Goal: Task Accomplishment & Management: Manage account settings

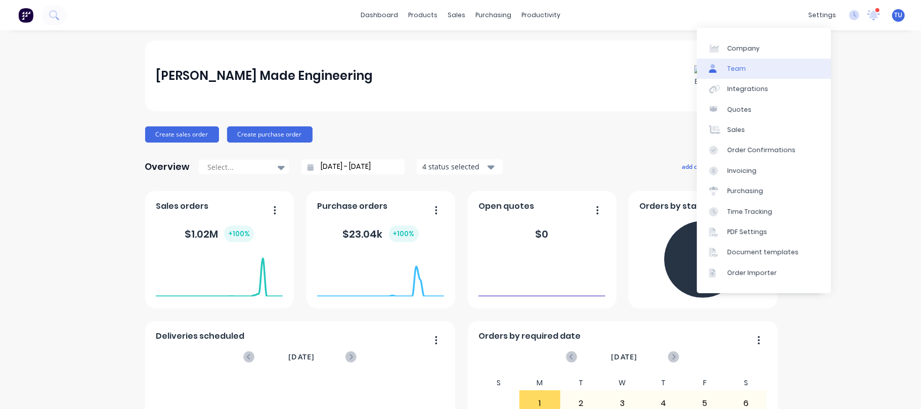
click at [726, 69] on link "Team" at bounding box center [764, 69] width 134 height 20
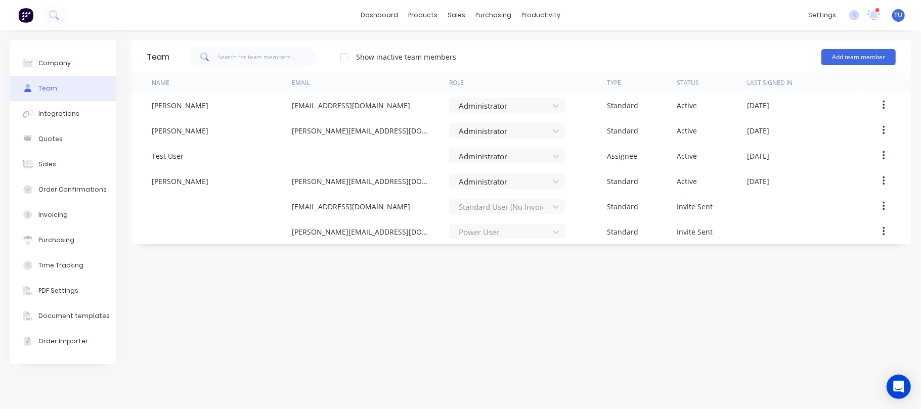
click at [54, 88] on div "Team" at bounding box center [47, 88] width 19 height 9
click at [735, 318] on div "Team Show inactive team members Add team member Name Email Role Type Status Las…" at bounding box center [520, 219] width 779 height 359
click at [382, 12] on link "dashboard" at bounding box center [380, 15] width 48 height 15
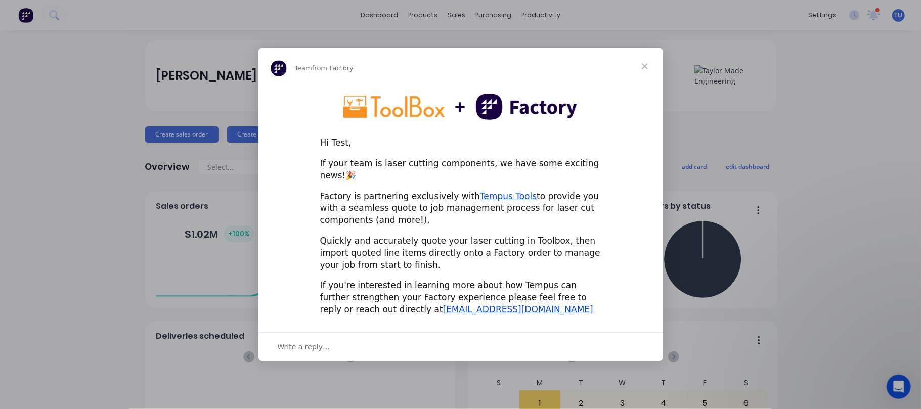
click at [638, 70] on span "Close" at bounding box center [645, 66] width 36 height 36
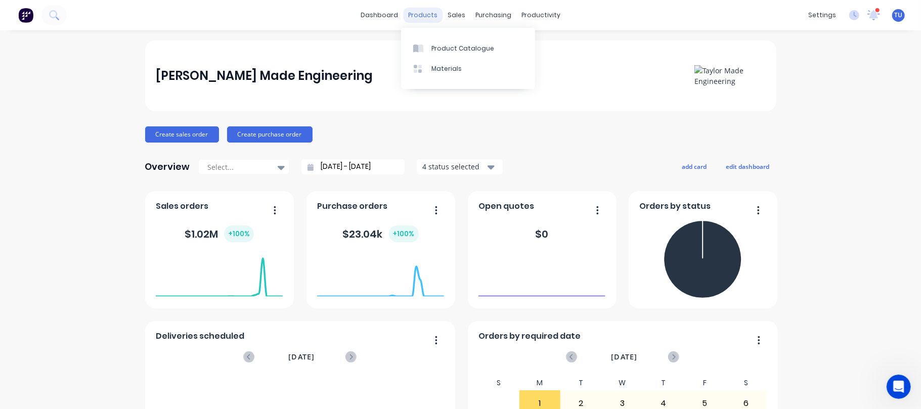
click at [426, 13] on div "products" at bounding box center [422, 15] width 39 height 15
click at [437, 65] on div "Materials" at bounding box center [446, 68] width 30 height 9
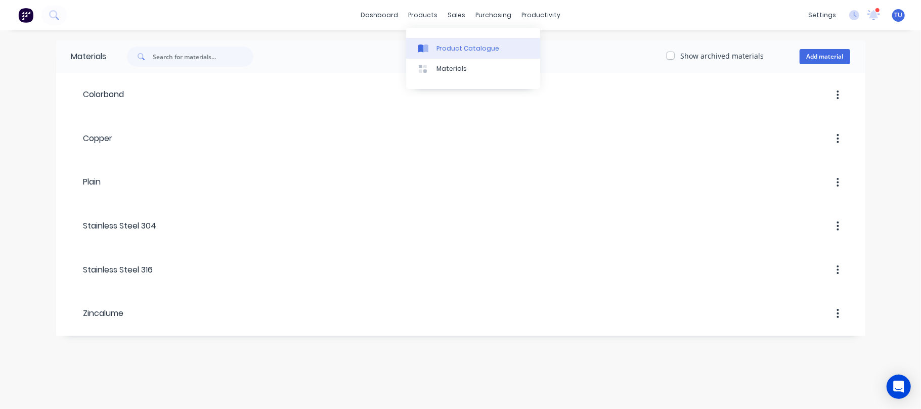
click at [437, 47] on div "Product Catalogue" at bounding box center [467, 48] width 63 height 9
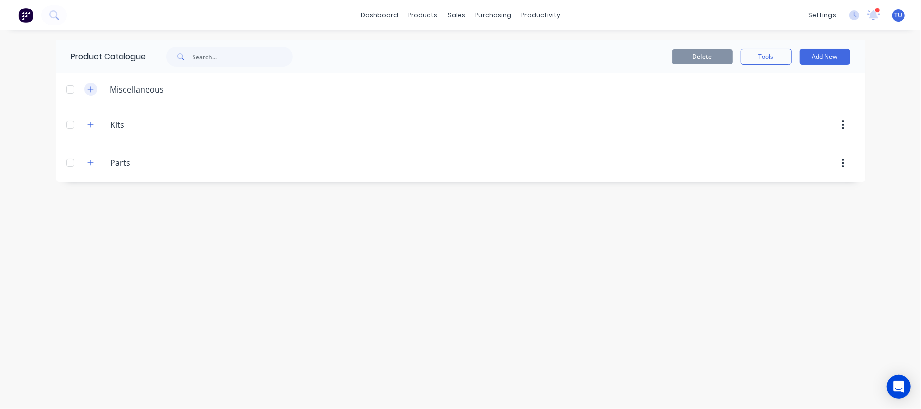
click at [93, 87] on icon "button" at bounding box center [90, 89] width 6 height 7
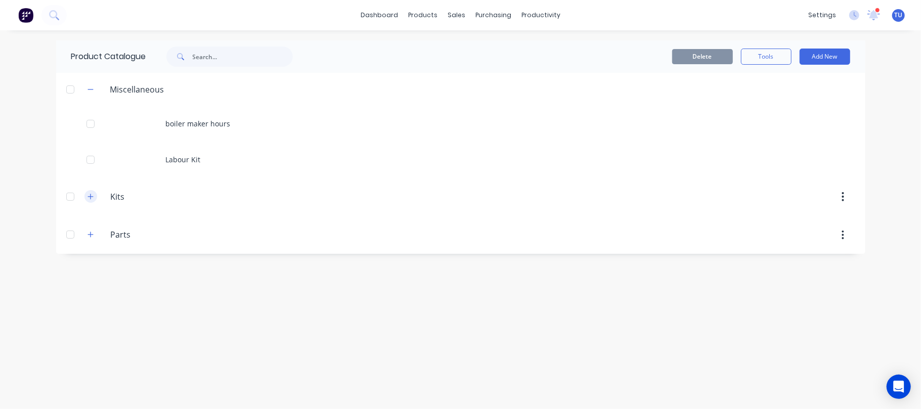
click at [91, 195] on icon "button" at bounding box center [90, 196] width 6 height 7
click at [90, 268] on icon "button" at bounding box center [90, 270] width 6 height 7
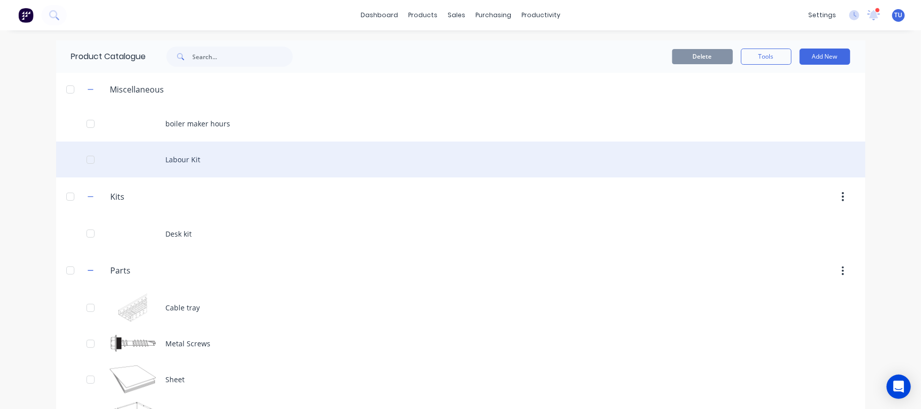
click at [165, 161] on div "Labour Kit" at bounding box center [460, 160] width 809 height 36
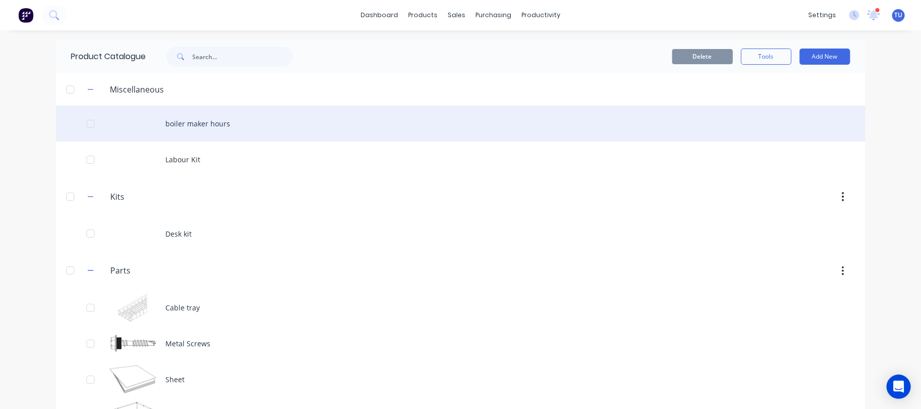
click at [195, 117] on div "boiler maker hours" at bounding box center [460, 124] width 809 height 36
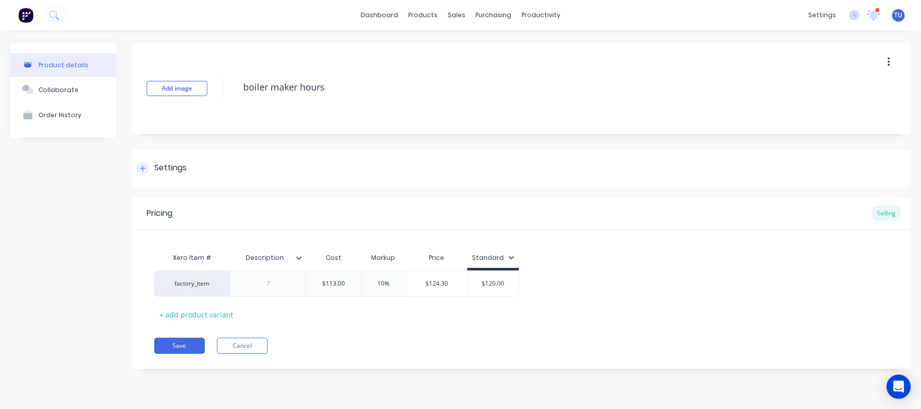
type textarea "x"
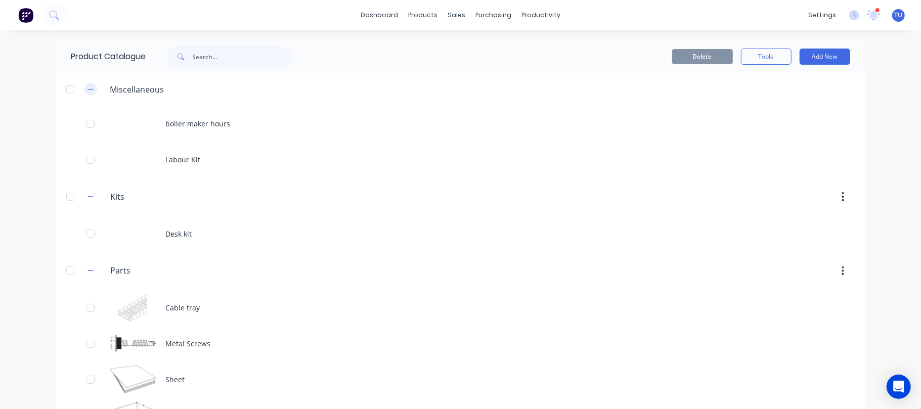
click at [87, 87] on icon "button" at bounding box center [90, 89] width 6 height 7
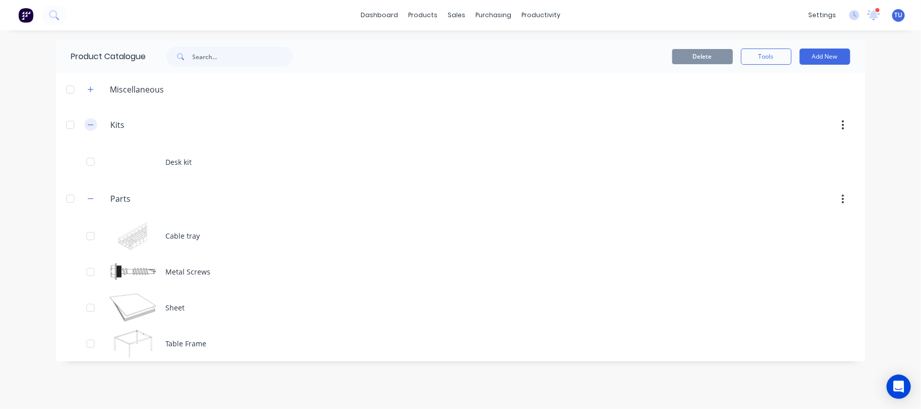
click at [87, 122] on icon "button" at bounding box center [90, 124] width 6 height 7
click at [92, 161] on icon "button" at bounding box center [90, 162] width 6 height 7
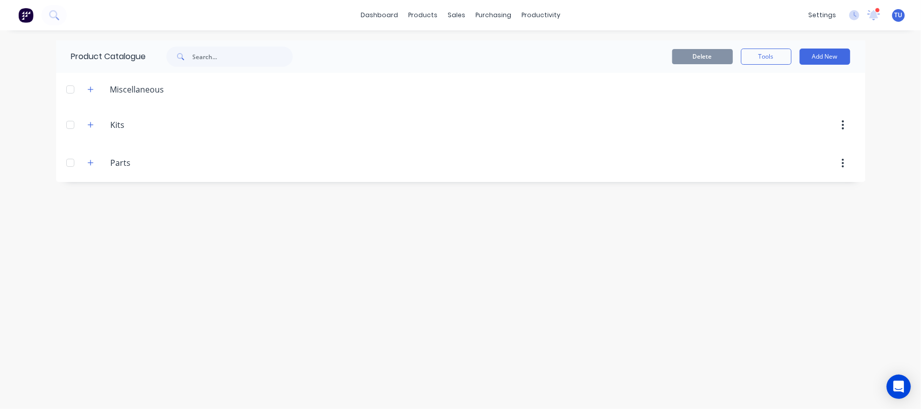
click at [552, 261] on div "Product Catalogue Delete Tools Add New Miscellaneous boiler maker hours Labour …" at bounding box center [460, 219] width 809 height 359
click at [895, 57] on div "dashboard products sales purchasing productivity dashboard products Product Cat…" at bounding box center [460, 204] width 921 height 409
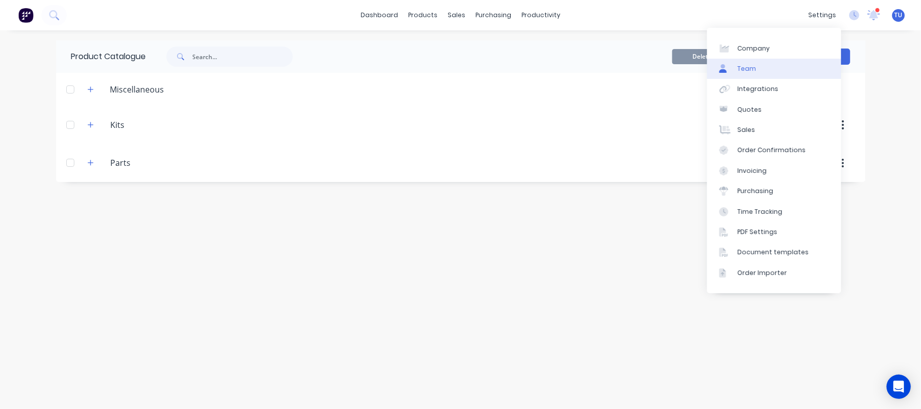
click at [747, 65] on div "Team" at bounding box center [746, 68] width 19 height 9
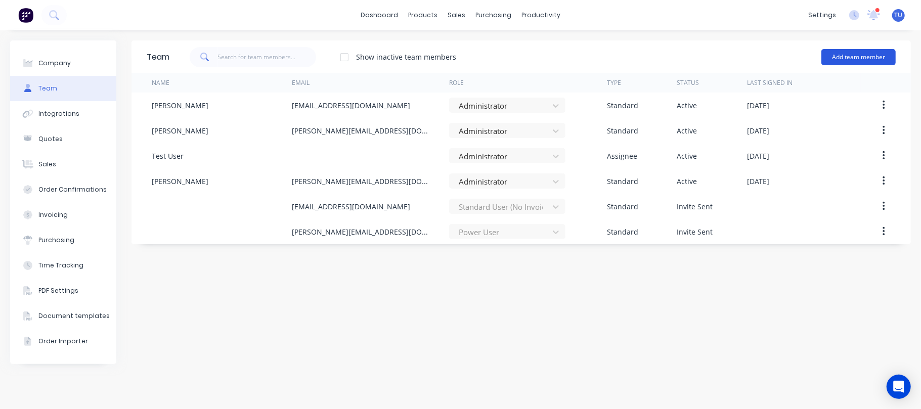
click at [857, 56] on button "Add team member" at bounding box center [858, 57] width 74 height 16
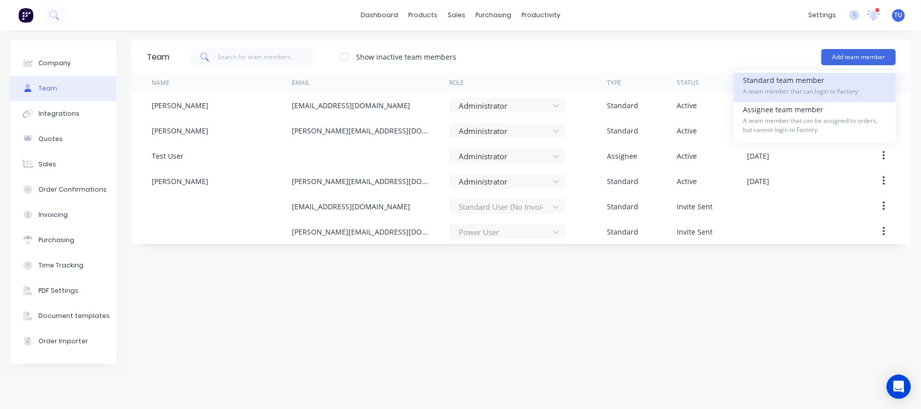
click at [789, 81] on div "Standard team member A team member that can login to Factory" at bounding box center [815, 87] width 144 height 29
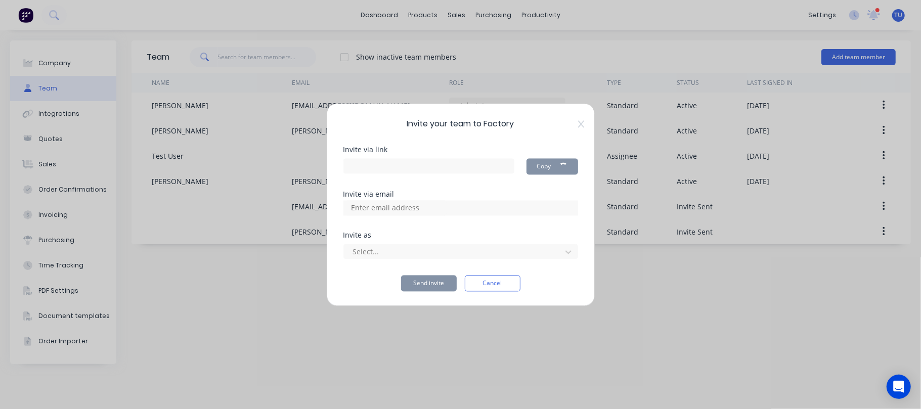
type input "[URL][DOMAIN_NAME]"
click at [391, 230] on div "Invite via link [URL][DOMAIN_NAME] Copy Invite via email Invite as Select... Se…" at bounding box center [460, 218] width 235 height 145
click at [403, 210] on input at bounding box center [395, 207] width 101 height 15
click at [429, 206] on input at bounding box center [395, 207] width 101 height 15
paste input "Coby Taylor <coby.taylor04@yahoo.com>"
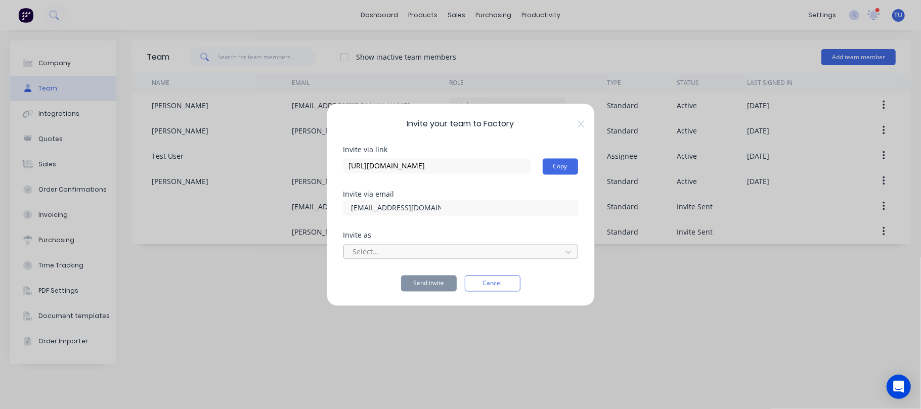
type input "coby.taylor04@yahoo.com"
click at [394, 251] on div at bounding box center [454, 252] width 204 height 13
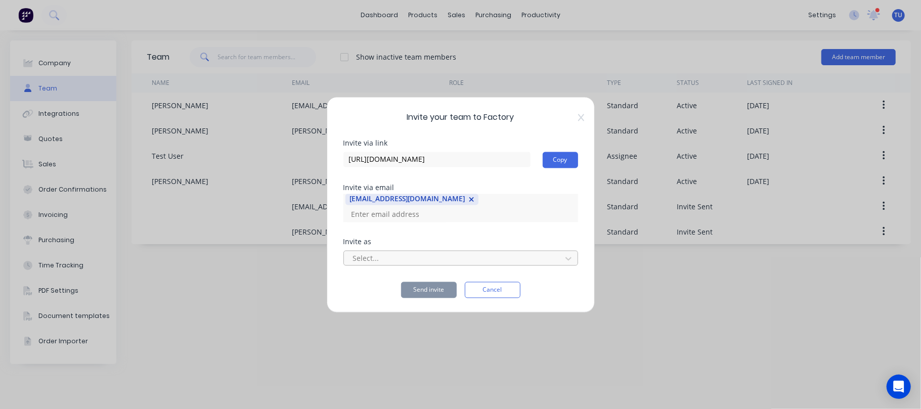
click at [450, 252] on div at bounding box center [454, 258] width 204 height 13
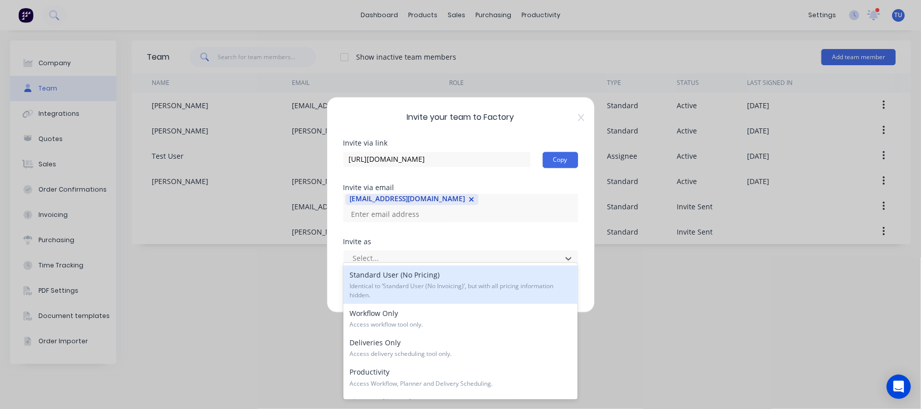
scroll to position [150, 0]
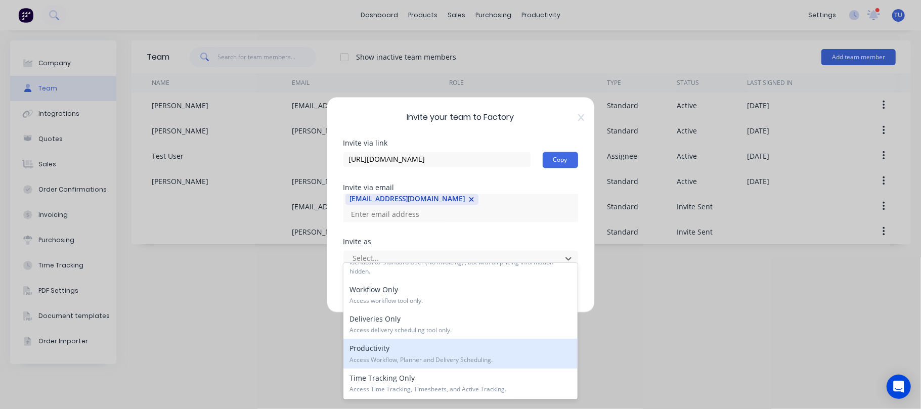
click at [402, 357] on span "Access Workflow, Planner and Delivery Scheduling." at bounding box center [460, 360] width 222 height 9
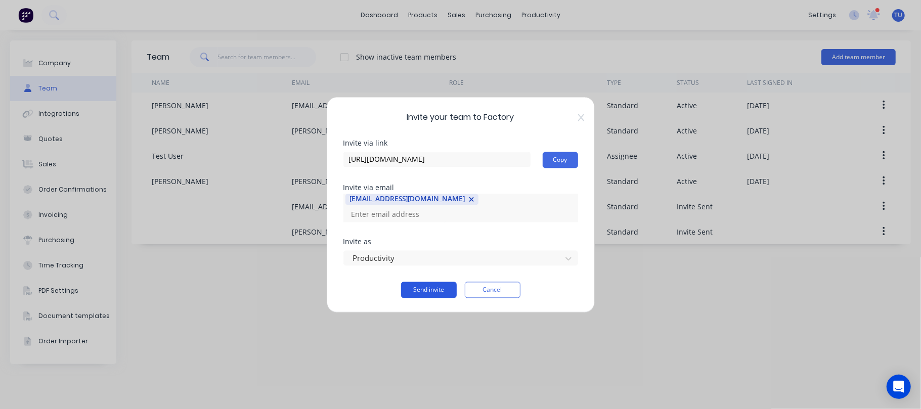
click at [431, 282] on button "Send invite" at bounding box center [429, 290] width 56 height 16
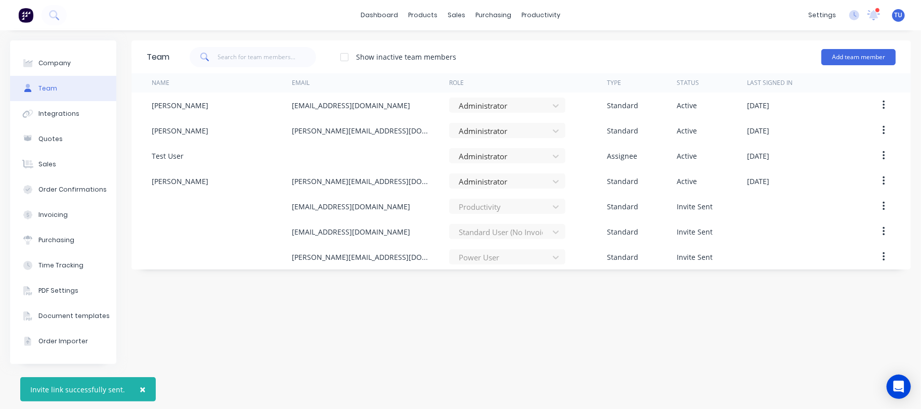
click at [474, 304] on div "Team Show inactive team members Add team member Name Email Role Type Status Las…" at bounding box center [520, 219] width 779 height 359
click at [863, 52] on button "Add team member" at bounding box center [858, 57] width 74 height 16
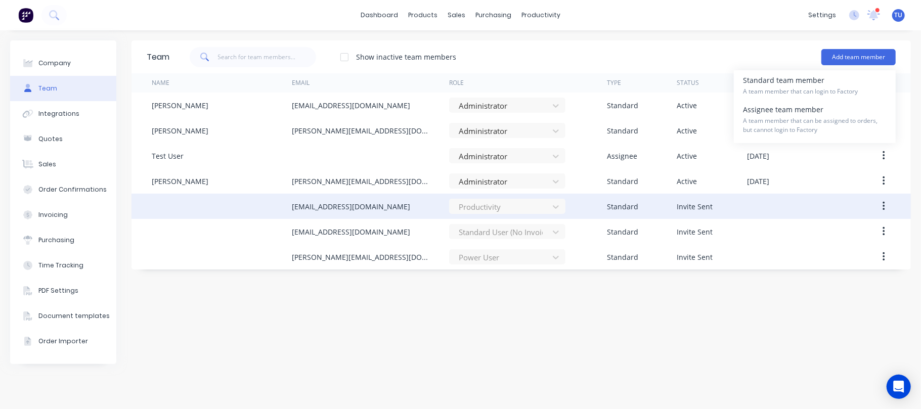
click at [339, 198] on div "coby.taylor04@yahoo.com" at bounding box center [371, 206] width 158 height 25
click at [885, 201] on icon "button" at bounding box center [884, 206] width 3 height 11
click at [322, 202] on div "coby.taylor04@yahoo.com" at bounding box center [351, 206] width 118 height 11
click at [236, 203] on div at bounding box center [222, 206] width 140 height 25
drag, startPoint x: 213, startPoint y: 203, endPoint x: 878, endPoint y: 200, distance: 664.6
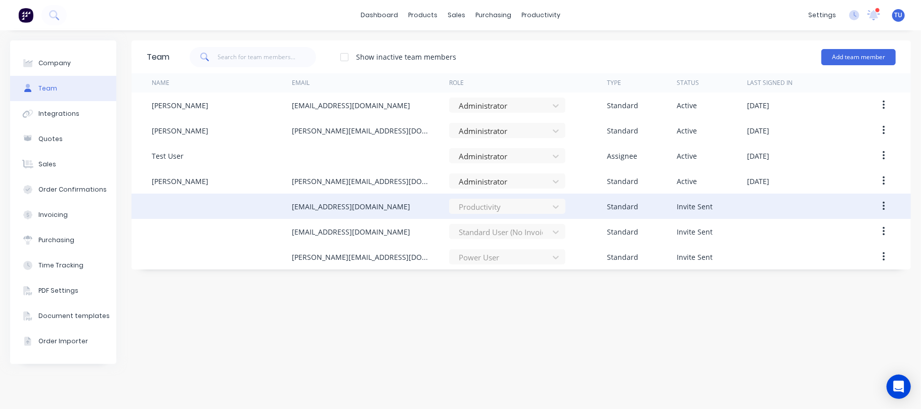
click at [878, 200] on button "button" at bounding box center [884, 206] width 24 height 18
click at [863, 201] on div "Cancel Invite Resend Invite" at bounding box center [878, 206] width 35 height 25
click at [509, 209] on div "Productivity" at bounding box center [507, 206] width 116 height 15
click at [628, 204] on div "Standard" at bounding box center [622, 206] width 31 height 11
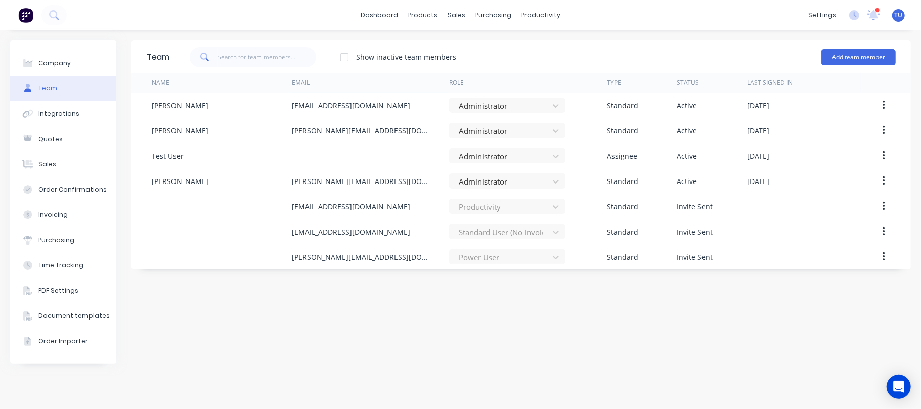
drag, startPoint x: 626, startPoint y: 203, endPoint x: 556, endPoint y: 271, distance: 96.9
click at [515, 304] on div "Team Show inactive team members Add team member Name Email Role Type Status Las…" at bounding box center [520, 219] width 779 height 359
click at [856, 59] on button "Add team member" at bounding box center [858, 57] width 74 height 16
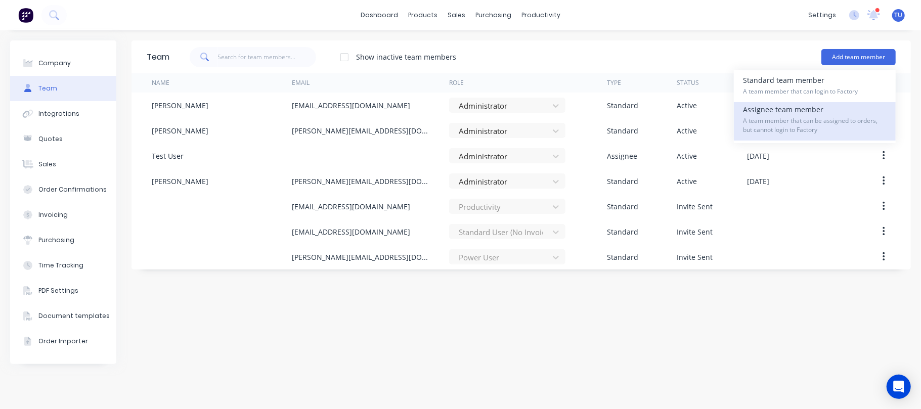
click at [786, 122] on span "A team member that can be assigned to orders, but cannot login to Factory" at bounding box center [815, 125] width 144 height 18
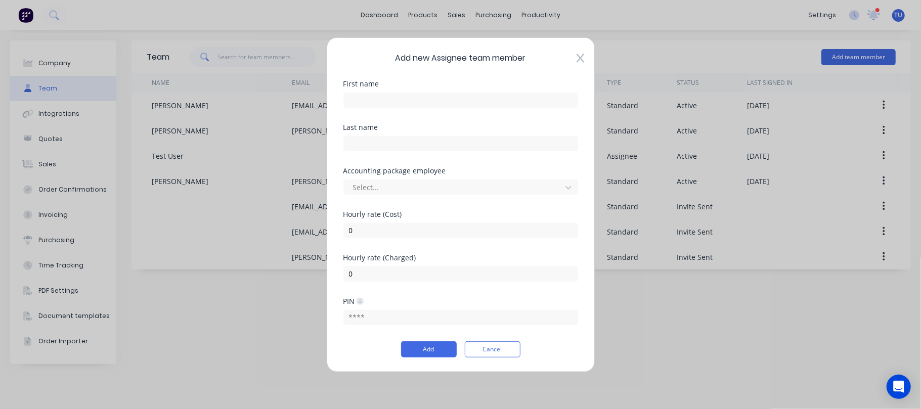
click at [583, 56] on icon at bounding box center [581, 58] width 8 height 10
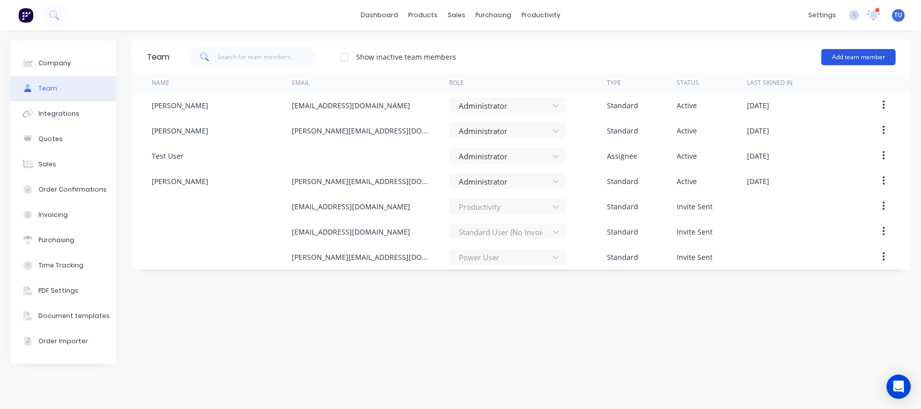
click at [874, 51] on button "Add team member" at bounding box center [858, 57] width 74 height 16
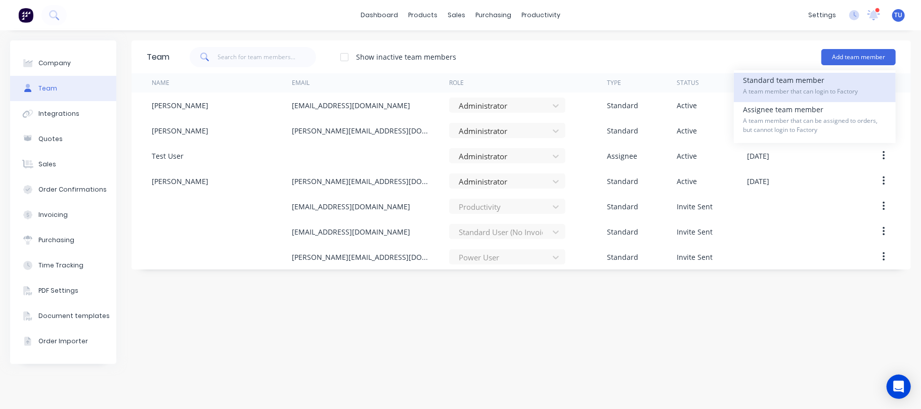
click at [832, 87] on span "A team member that can login to Factory" at bounding box center [815, 91] width 144 height 9
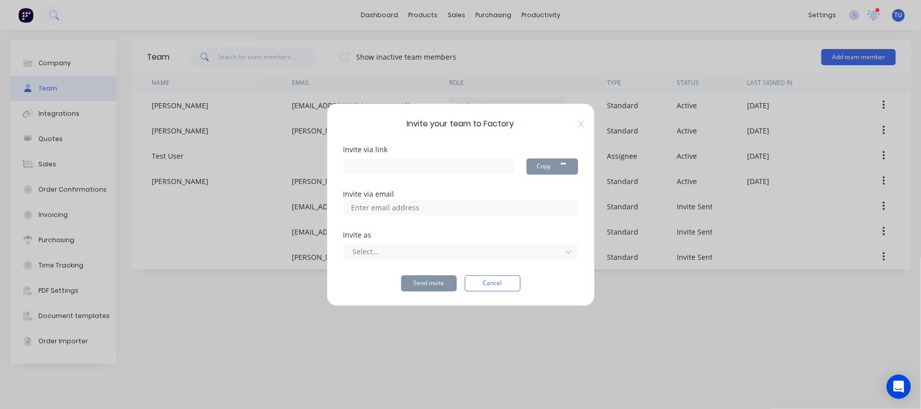
type input "https://app.factory.app/invite/uEJthUm4"
click at [407, 212] on input at bounding box center [395, 207] width 101 height 15
click at [429, 209] on input at bounding box center [395, 207] width 101 height 15
paste input "Brad Riddle <Bradleyriddle@bigpond.com>"
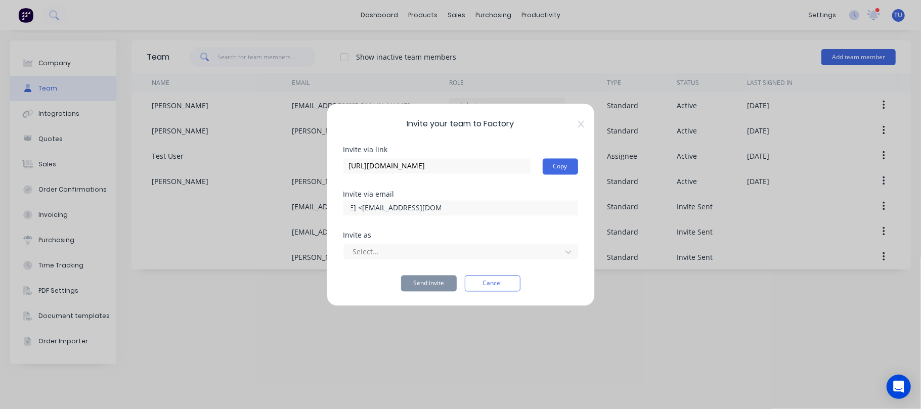
type input "Brad Riddle <Bradleyriddle@bigpond.com>"
click at [476, 202] on div at bounding box center [460, 207] width 235 height 15
click at [375, 251] on div at bounding box center [454, 252] width 204 height 13
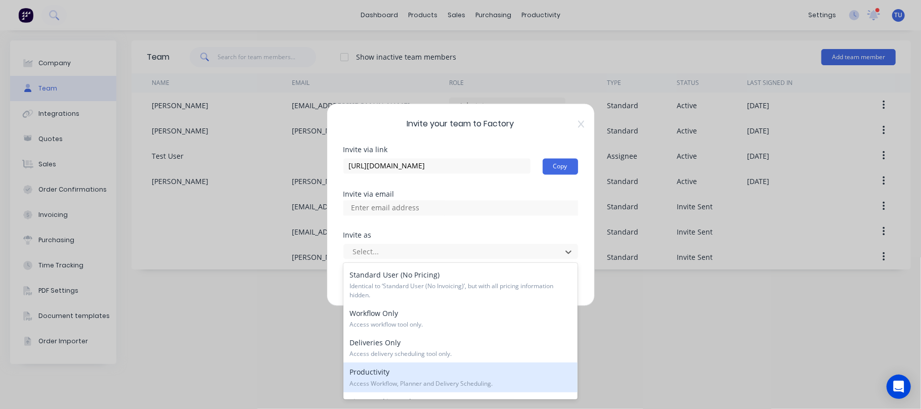
scroll to position [150, 0]
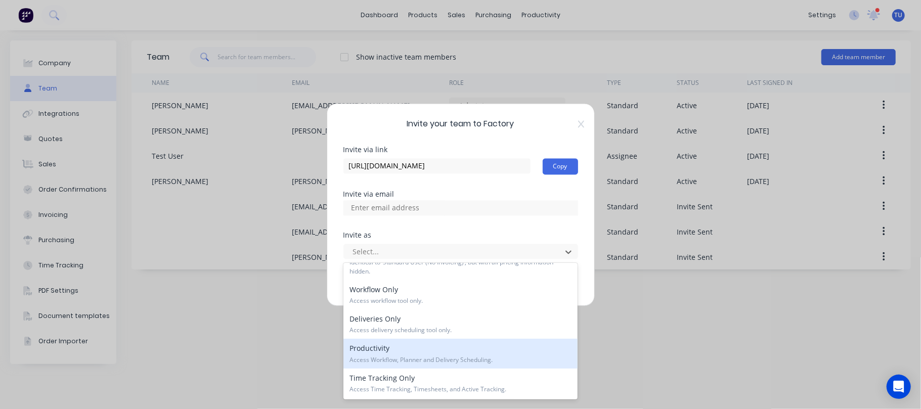
click at [389, 348] on div "Productivity Access Workflow, Planner and Delivery Scheduling." at bounding box center [460, 353] width 234 height 29
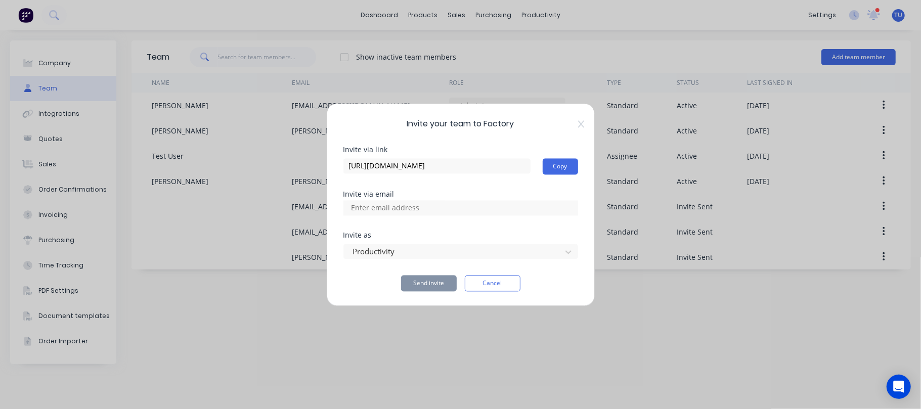
click at [387, 203] on input at bounding box center [395, 207] width 101 height 15
paste input "Brad Riddle <Bradleyriddle@bigpond.com>"
click at [441, 207] on input "Brad Riddle <Bradleyriddle@bigpond.com>" at bounding box center [395, 207] width 101 height 15
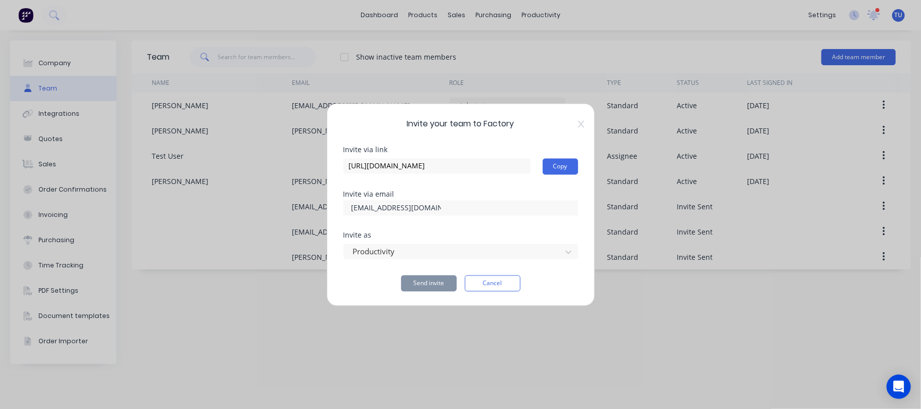
type input "Bradleyriddle@bigpond.com"
click at [384, 276] on div "Send invite Cancel" at bounding box center [460, 283] width 235 height 16
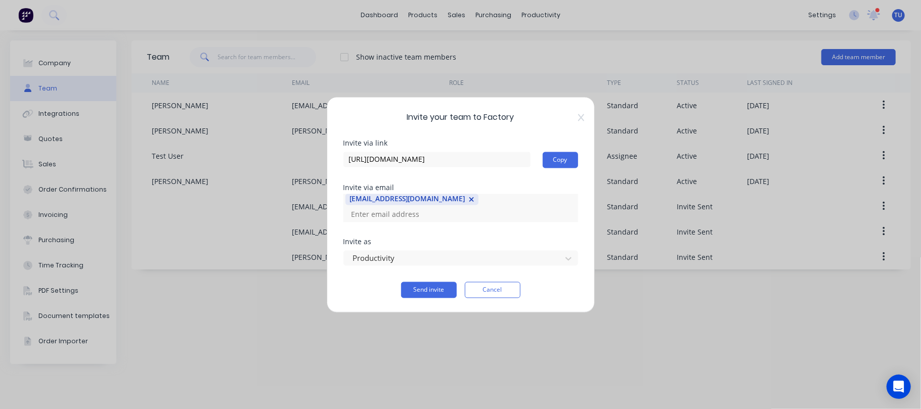
paste input "Jesse Adams <jessejohadams@gmail.com>"
type input "jessejohadams@gmail.com"
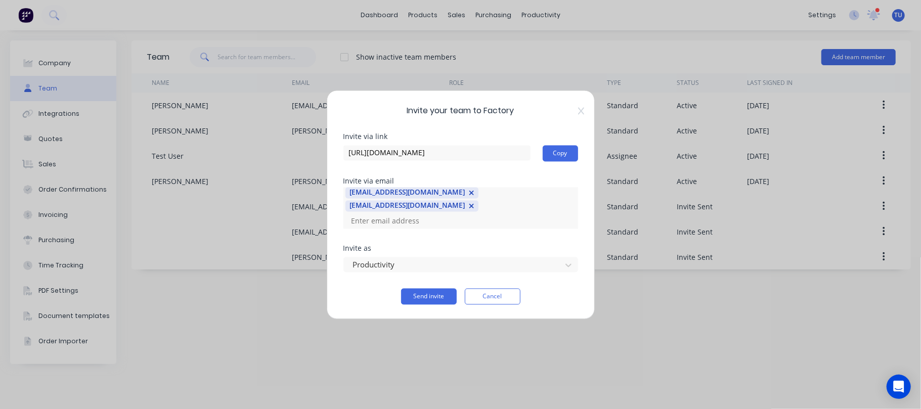
click at [415, 227] on div "Invite via link https://app.factory.app/invite/uEJthUm4 Copy Invite via email B…" at bounding box center [460, 218] width 235 height 171
click at [437, 288] on button "Send invite" at bounding box center [429, 296] width 56 height 16
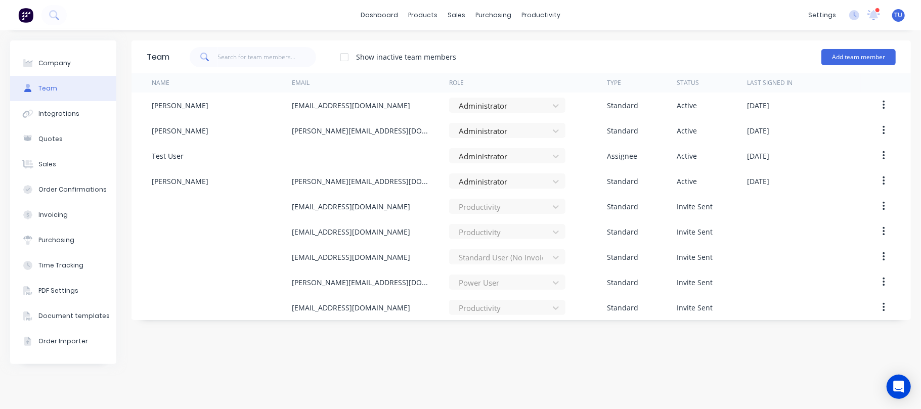
click at [417, 381] on div "Team Show inactive team members Add team member Name Email Role Type Status Las…" at bounding box center [520, 219] width 779 height 359
click at [862, 54] on button "Add team member" at bounding box center [858, 57] width 74 height 16
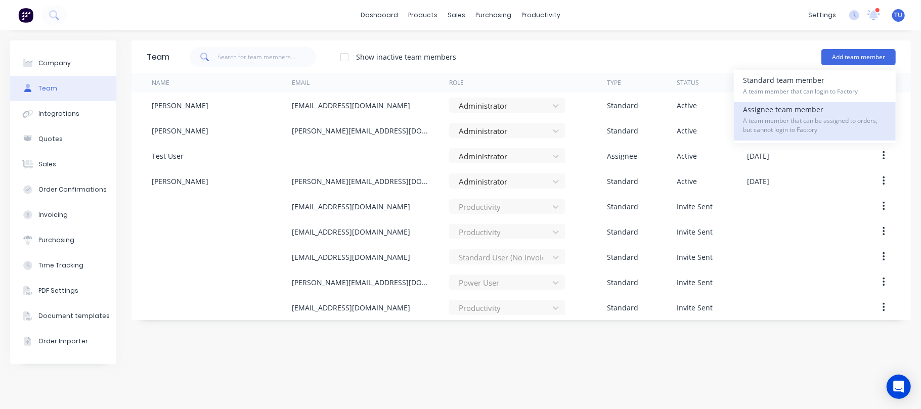
click at [802, 118] on span "A team member that can be assigned to orders, but cannot login to Factory" at bounding box center [815, 125] width 144 height 18
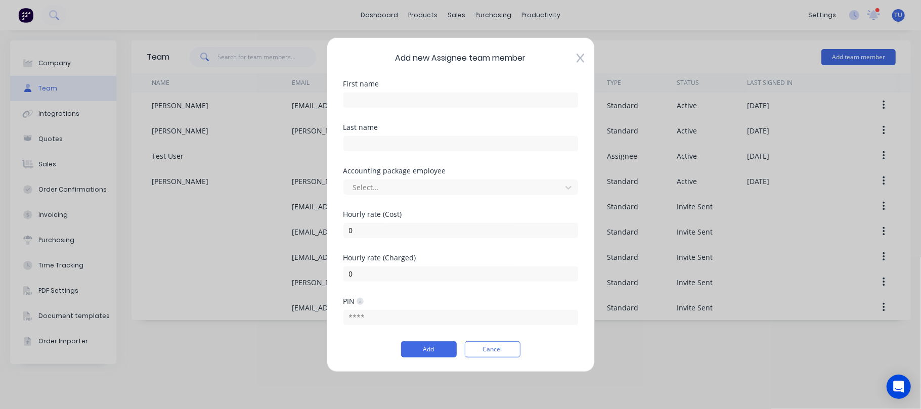
click at [581, 49] on div "Add new Assignee team member First name Last name Accounting package employee S…" at bounding box center [461, 204] width 268 height 335
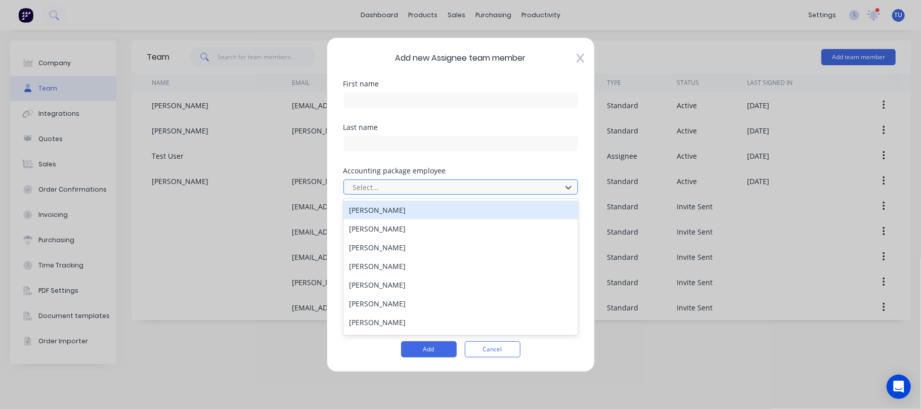
click at [437, 189] on div at bounding box center [454, 187] width 204 height 13
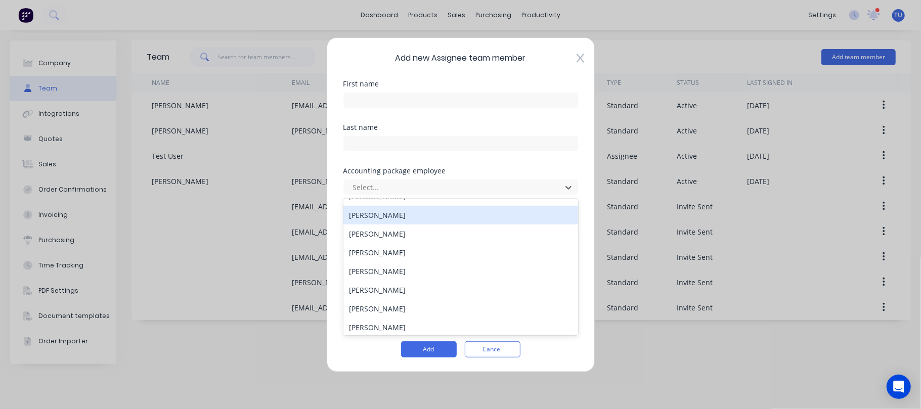
scroll to position [405, 0]
click at [769, 342] on div "Add new Assignee team member First name Last name Accounting package employee 5…" at bounding box center [460, 204] width 921 height 409
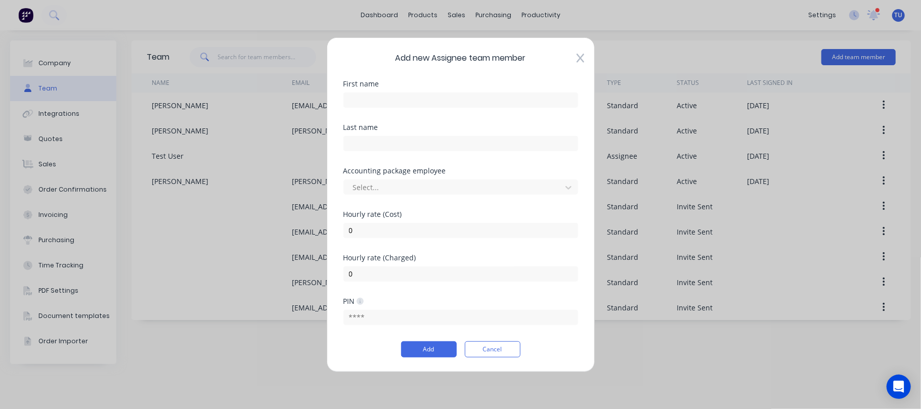
click at [580, 55] on icon at bounding box center [581, 58] width 8 height 10
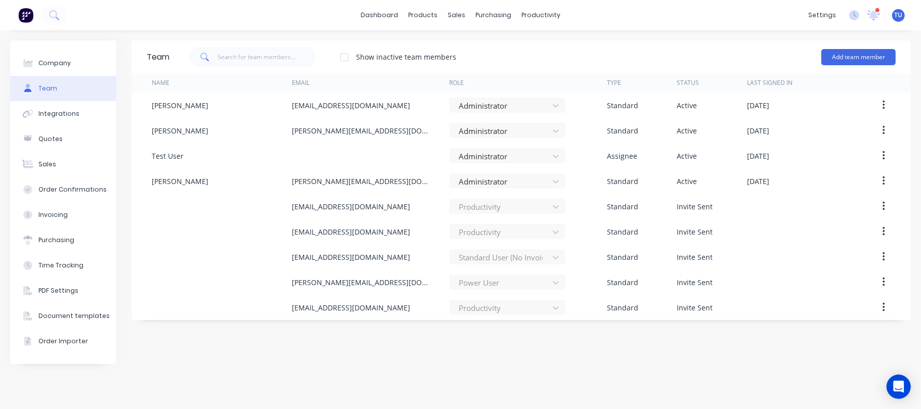
click at [650, 350] on div "Team Show inactive team members Add team member Name Email Role Type Status Las…" at bounding box center [520, 219] width 779 height 359
click at [868, 55] on button "Add team member" at bounding box center [858, 57] width 74 height 16
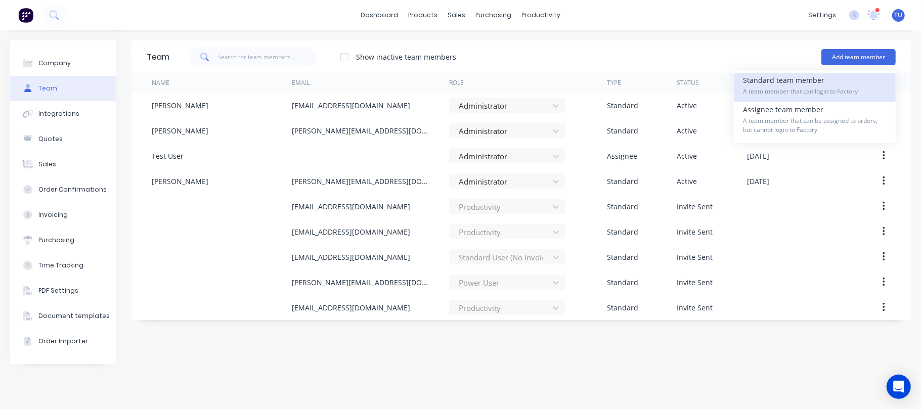
click at [802, 84] on div "Standard team member A team member that can login to Factory" at bounding box center [815, 87] width 144 height 29
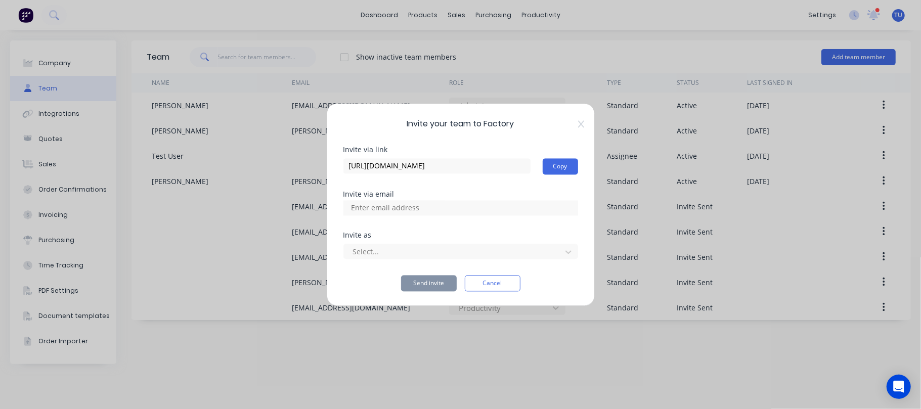
click at [379, 206] on input at bounding box center [395, 207] width 101 height 15
click at [322, 335] on div "Invite your team to Factory Invite via link https://app.factory.app/invite/w8Sz…" at bounding box center [460, 204] width 921 height 409
click at [409, 204] on input at bounding box center [395, 207] width 101 height 15
paste input "Suter K <kris13suter@gmail.com>"
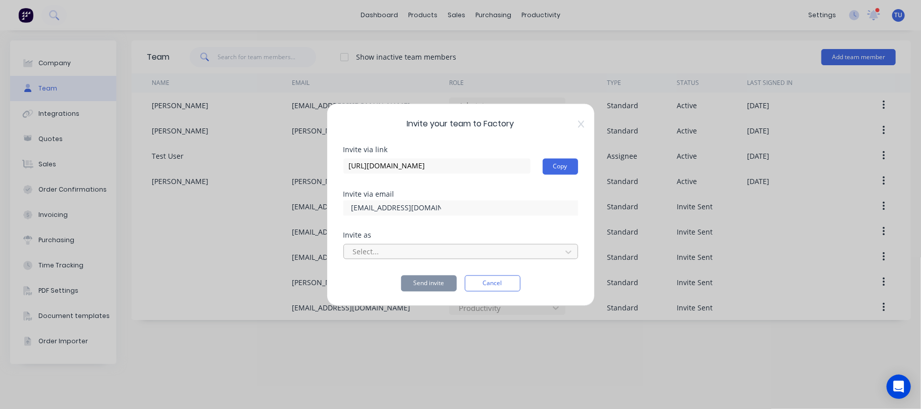
type input "kris13suter@gmail.com"
click at [383, 251] on div at bounding box center [454, 252] width 204 height 13
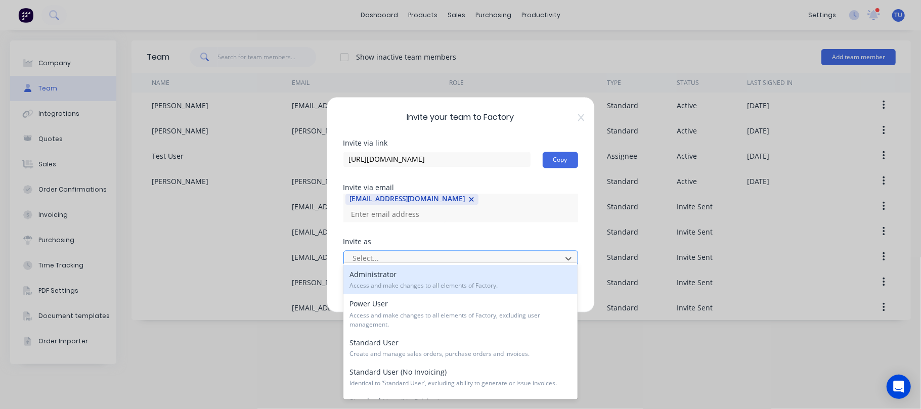
click at [383, 252] on div at bounding box center [454, 258] width 204 height 13
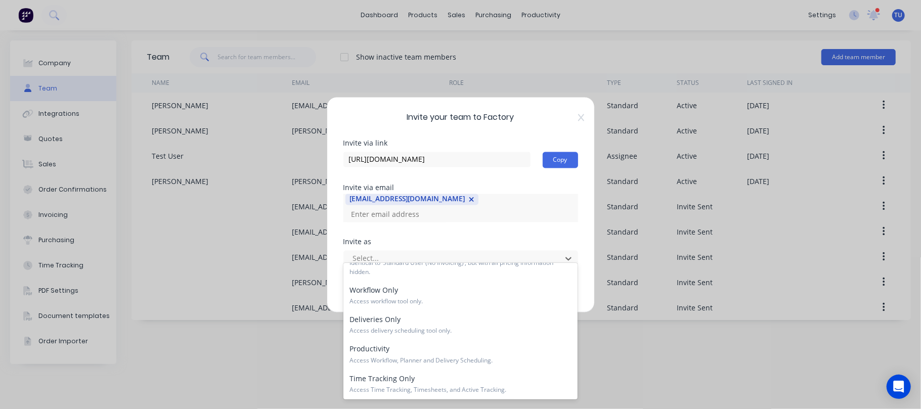
scroll to position [150, 0]
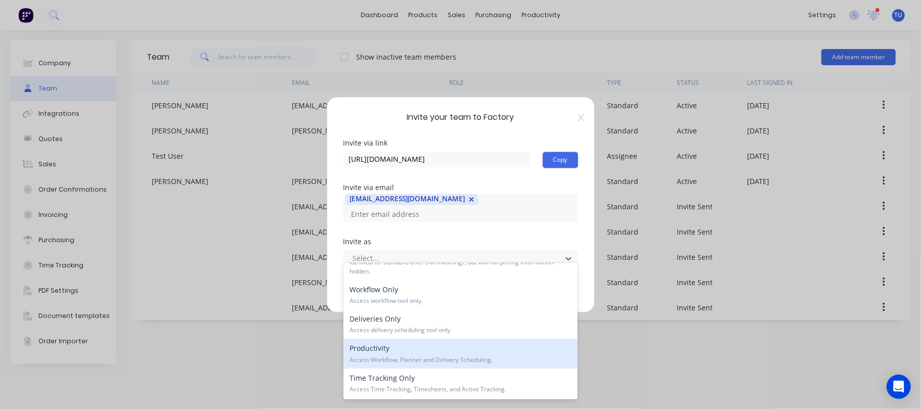
click at [492, 354] on div "Productivity Access Workflow, Planner and Delivery Scheduling." at bounding box center [460, 353] width 234 height 29
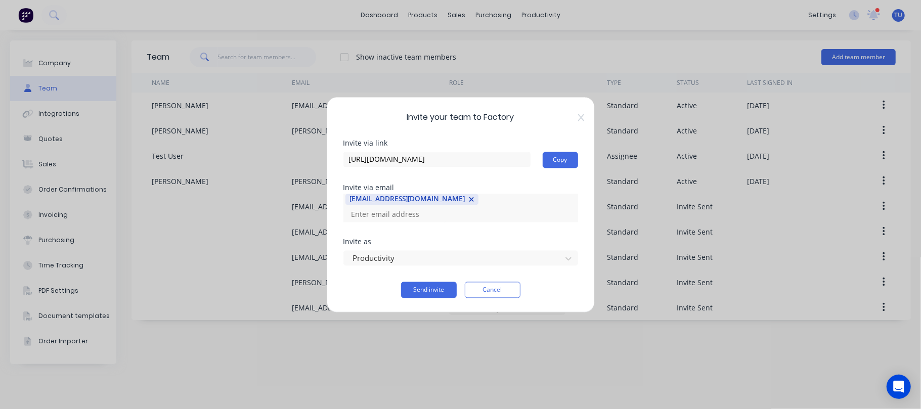
click at [450, 238] on div "Invite as" at bounding box center [460, 241] width 235 height 7
click at [463, 252] on div at bounding box center [454, 258] width 204 height 13
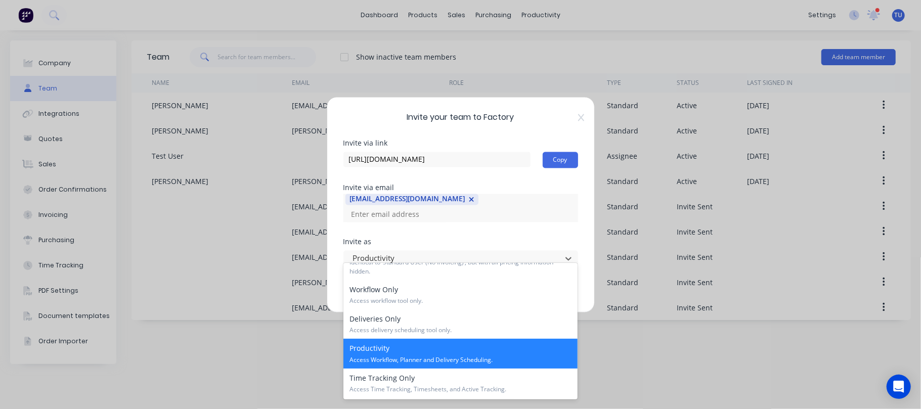
click at [443, 345] on div "Productivity Access Workflow, Planner and Delivery Scheduling." at bounding box center [460, 353] width 234 height 29
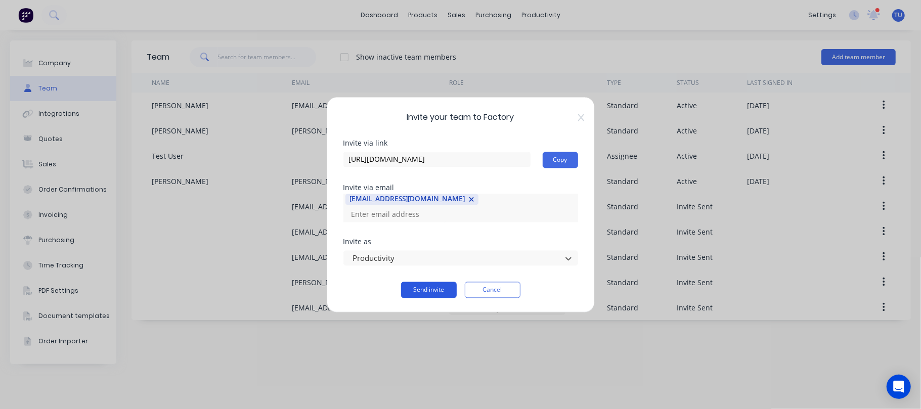
click at [419, 282] on button "Send invite" at bounding box center [429, 290] width 56 height 16
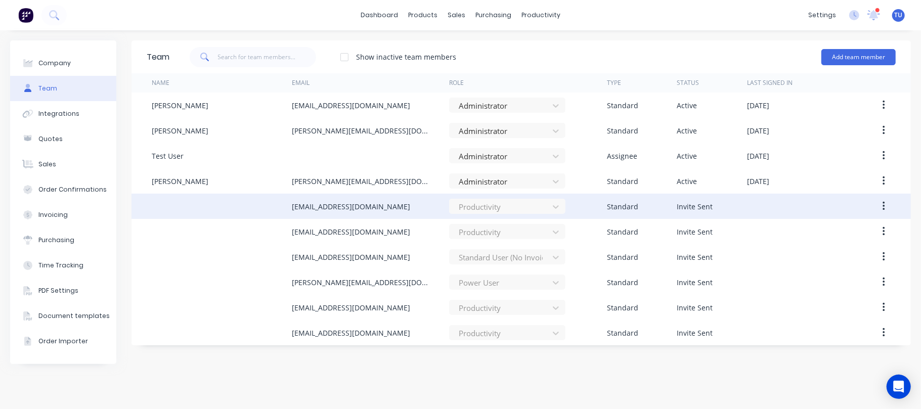
click at [881, 211] on button "button" at bounding box center [884, 206] width 24 height 18
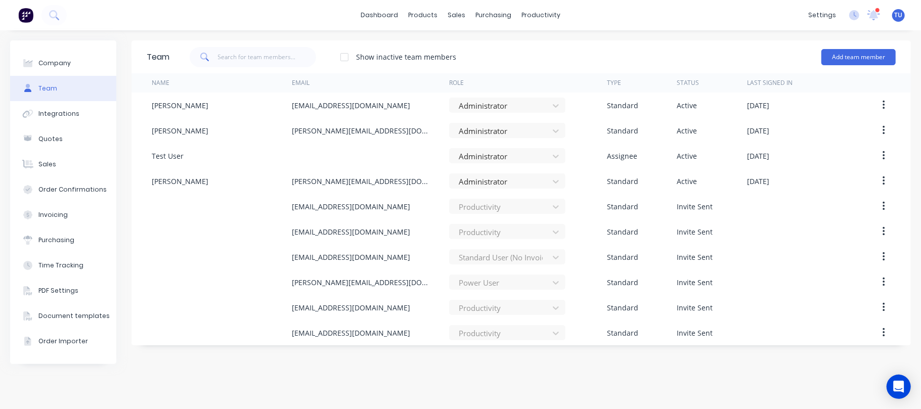
click at [518, 351] on div "Team Show inactive team members Add team member Name Email Role Type Status Las…" at bounding box center [520, 219] width 779 height 359
click at [521, 16] on div "productivity" at bounding box center [540, 15] width 49 height 15
click at [544, 66] on div "Planner" at bounding box center [556, 68] width 24 height 9
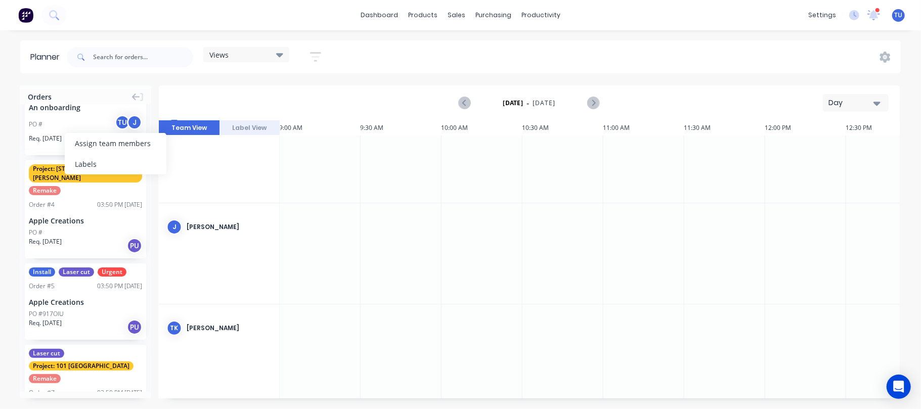
scroll to position [460, 0]
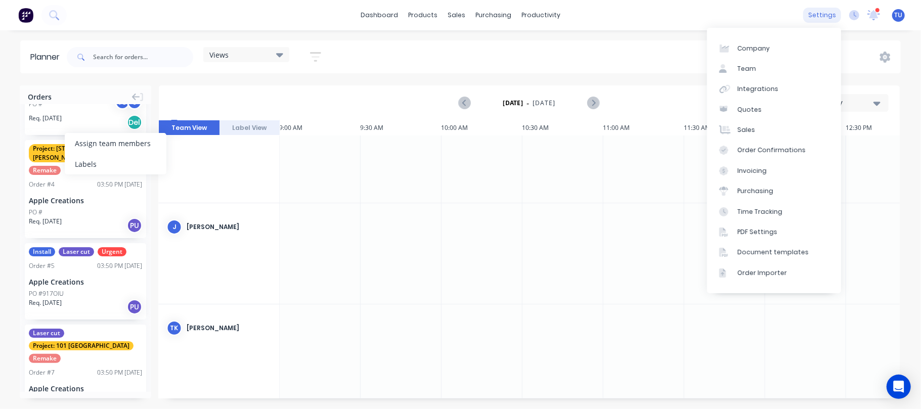
click at [832, 17] on div "settings" at bounding box center [822, 15] width 38 height 15
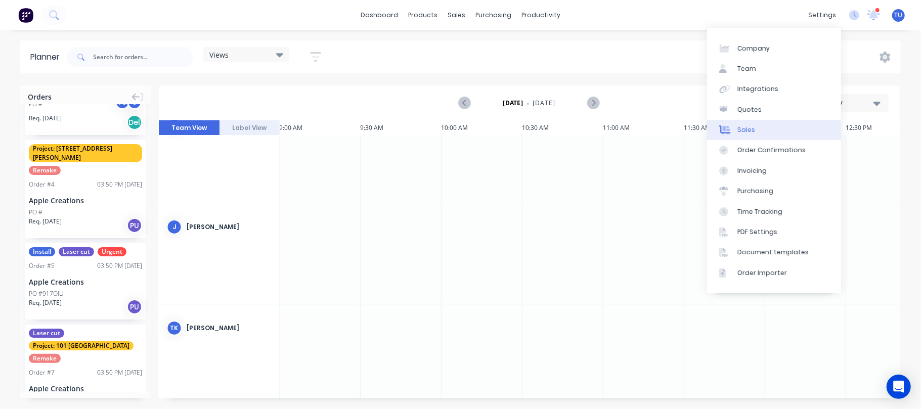
click at [749, 122] on link "Sales" at bounding box center [774, 130] width 134 height 20
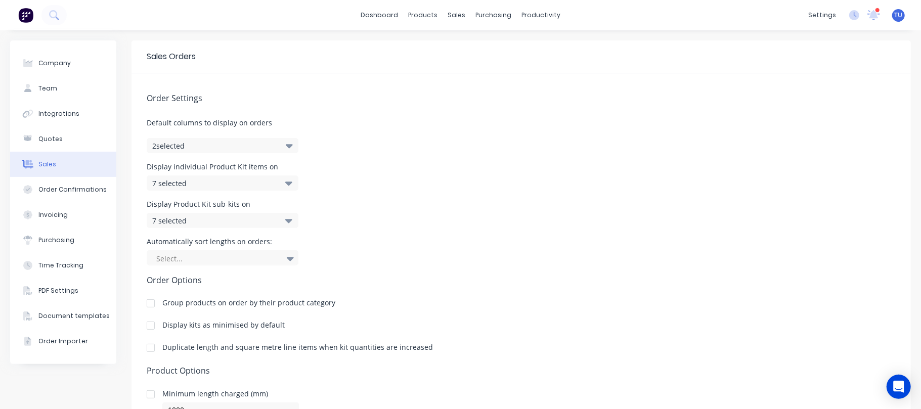
click at [187, 143] on button "2 selected" at bounding box center [223, 145] width 152 height 15
click at [413, 148] on div "Order Settings Default columns to display on orders 2 selected Display individu…" at bounding box center [520, 282] width 779 height 419
click at [41, 317] on div "Document templates" at bounding box center [73, 316] width 71 height 9
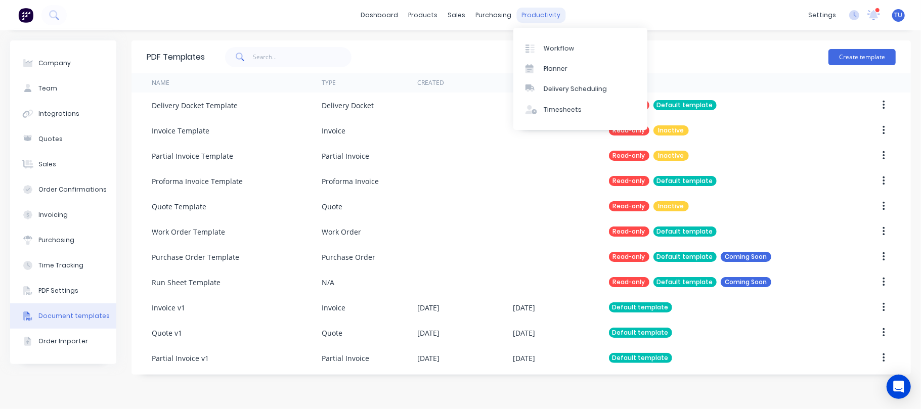
click at [533, 9] on div "productivity" at bounding box center [540, 15] width 49 height 15
click at [550, 66] on div "Planner" at bounding box center [556, 68] width 24 height 9
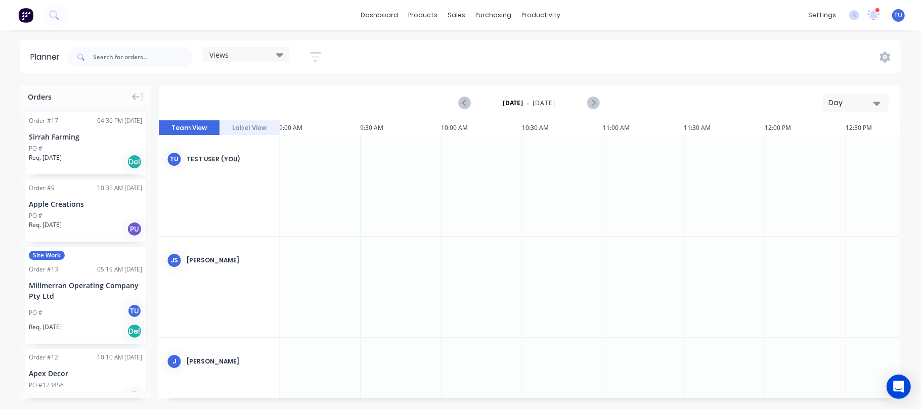
scroll to position [67, 0]
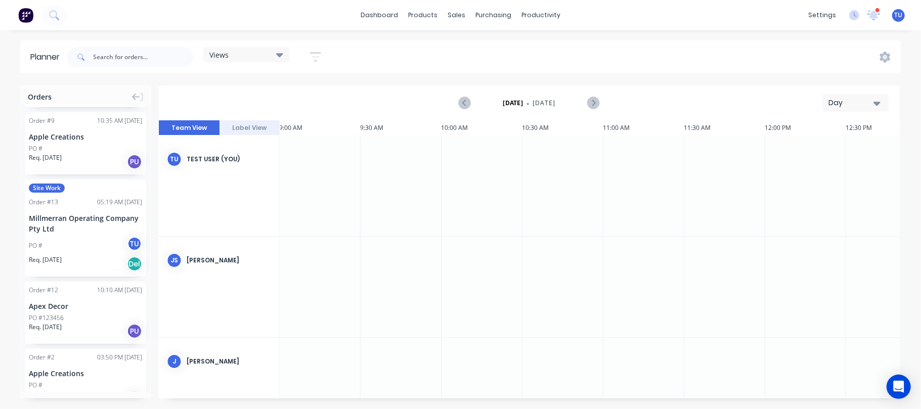
click at [71, 217] on div "Millmerran Operating Company Pty Ltd" at bounding box center [85, 223] width 113 height 21
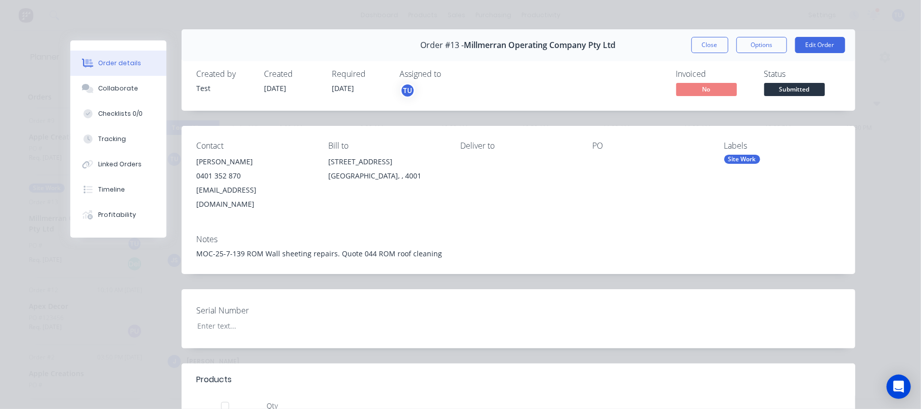
scroll to position [0, 0]
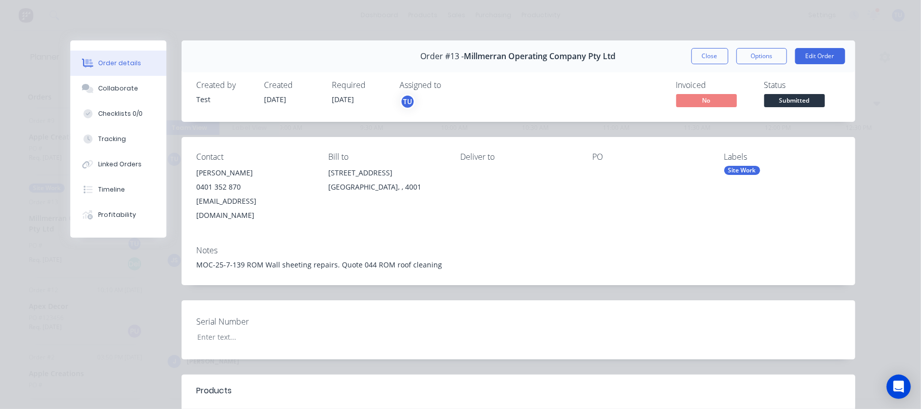
click at [333, 259] on div "MOC-25-7-139 ROM Wall sheeting repairs. Quote 044 ROM roof cleaning" at bounding box center [518, 264] width 643 height 11
click at [324, 259] on div "MOC-25-7-139 ROM Wall sheeting repairs. Quote 044 ROM roof cleaning" at bounding box center [518, 264] width 643 height 11
click at [275, 259] on div "MOC-25-7-139 ROM Wall sheeting repairs. Quote 044 ROM roof cleaning" at bounding box center [518, 264] width 643 height 11
click at [332, 259] on div "MOC-25-7-139 ROM Wall sheeting repairs. Quote 044 ROM roof cleaning" at bounding box center [518, 264] width 643 height 11
click at [458, 223] on div "Contact [PERSON_NAME] 0401 352 870 [EMAIL_ADDRESS][DOMAIN_NAME] Bill to [GEOGRA…" at bounding box center [519, 187] width 674 height 101
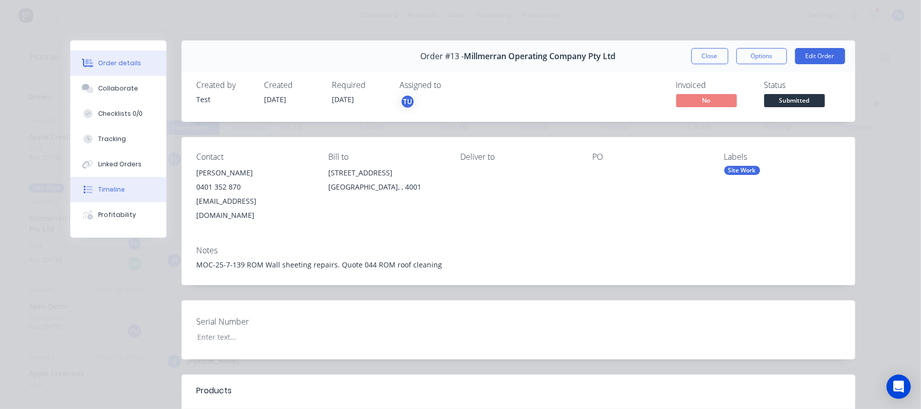
click at [105, 182] on button "Timeline" at bounding box center [118, 189] width 96 height 25
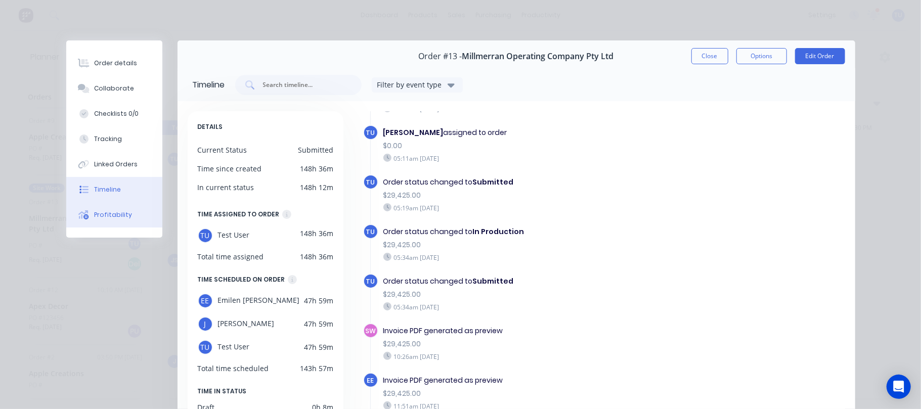
click at [100, 210] on div "Profitability" at bounding box center [113, 214] width 38 height 9
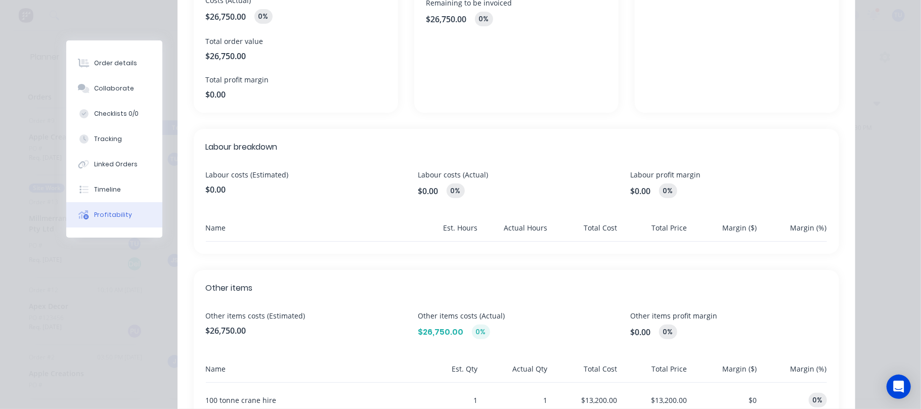
scroll to position [202, 0]
click at [348, 183] on span "$0.00" at bounding box center [304, 189] width 196 height 12
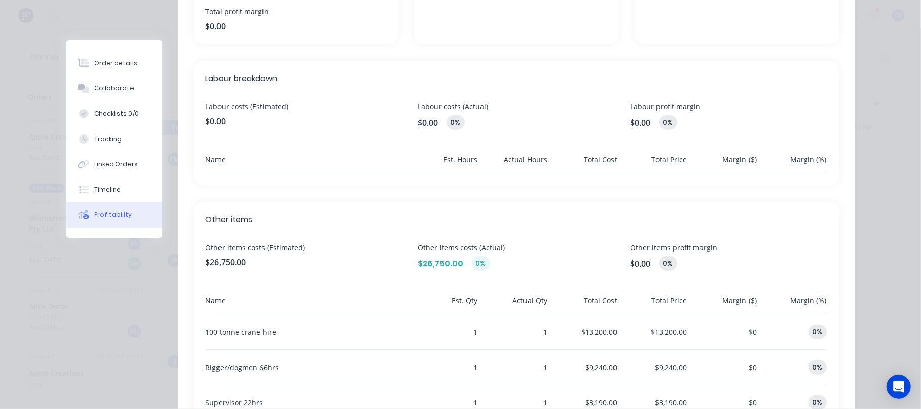
click at [662, 118] on div "0%" at bounding box center [668, 122] width 18 height 15
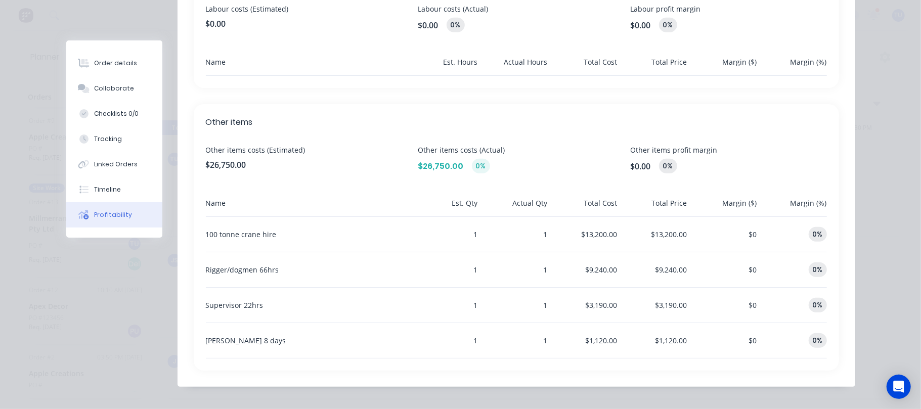
scroll to position [393, 0]
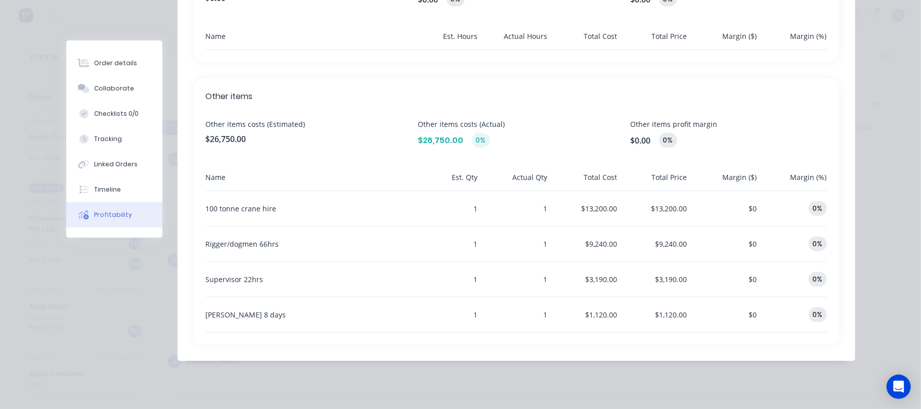
click at [749, 205] on span "$0" at bounding box center [753, 209] width 8 height 10
click at [812, 209] on div "0%" at bounding box center [818, 208] width 18 height 15
click at [811, 209] on div "0%" at bounding box center [818, 208] width 18 height 15
click at [251, 202] on div "100 tonne crane hire" at bounding box center [307, 208] width 202 height 35
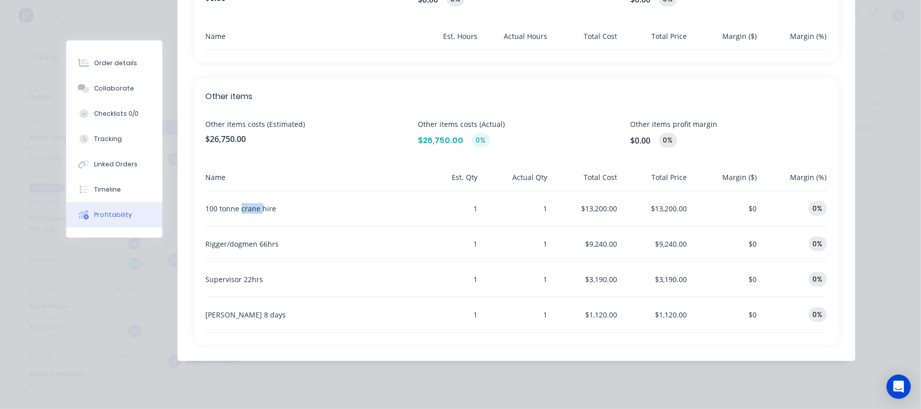
click at [251, 202] on div "100 tonne crane hire" at bounding box center [307, 208] width 202 height 35
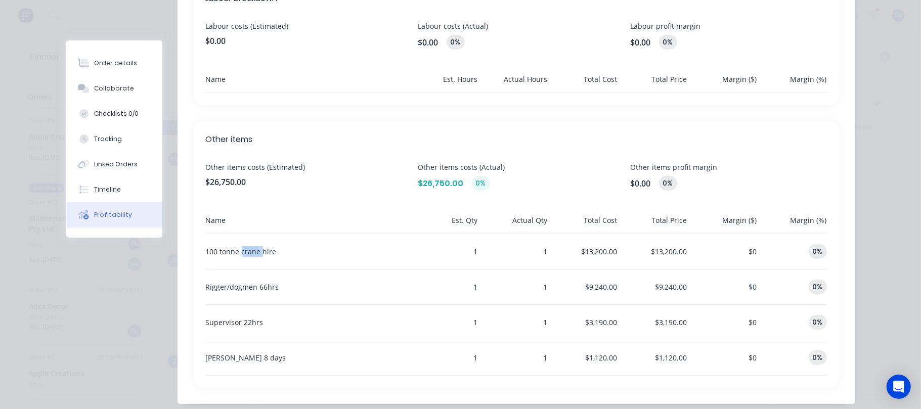
scroll to position [326, 0]
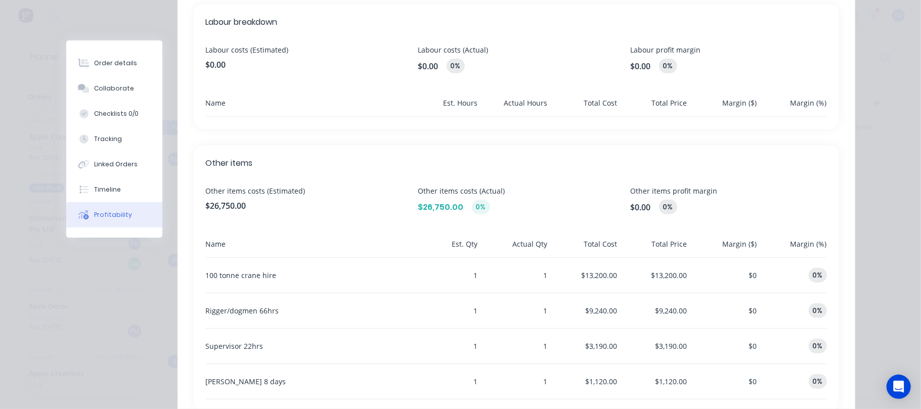
click at [233, 198] on div "Other items costs (Estimated) $26,750.00" at bounding box center [304, 200] width 196 height 29
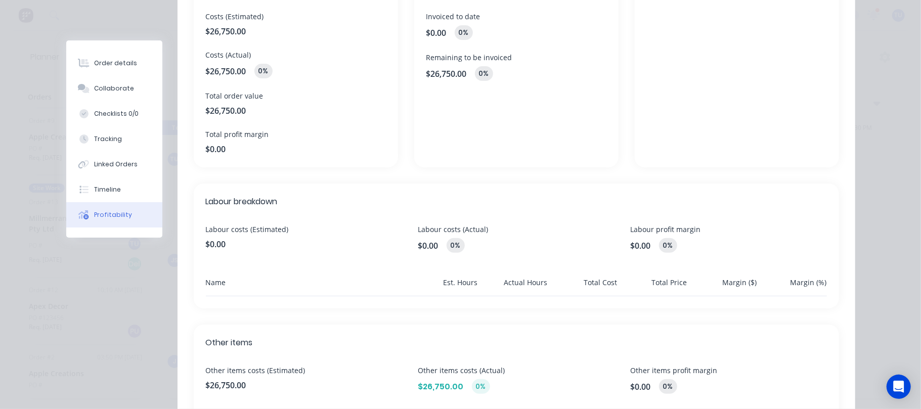
scroll to position [57, 0]
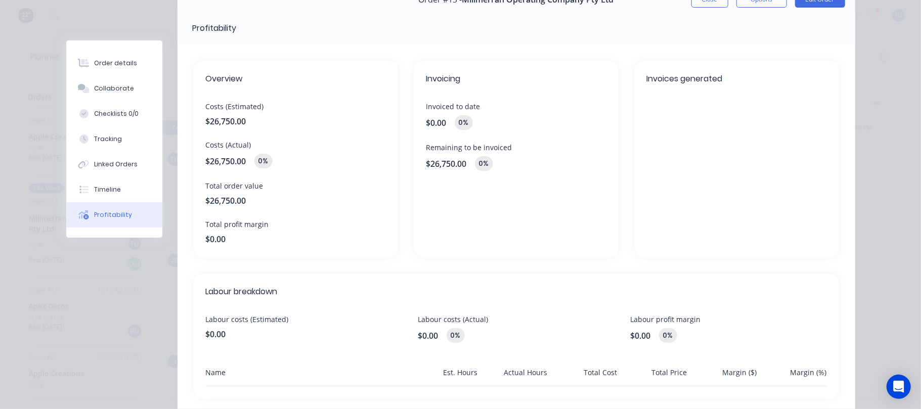
click at [436, 340] on div "$0.00 0%" at bounding box center [516, 335] width 196 height 15
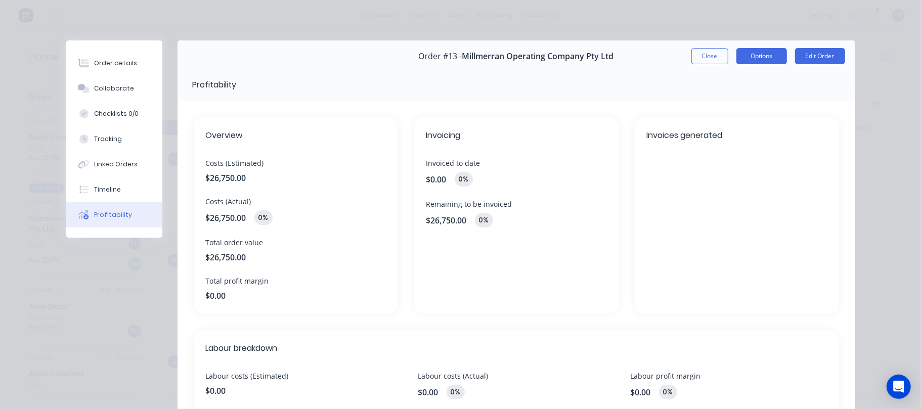
click at [758, 51] on button "Options" at bounding box center [761, 56] width 51 height 16
click at [568, 189] on div "Invoicing Invoiced to date $0.00 0 % Remaining to be invoiced $26,750.00 0 %" at bounding box center [516, 215] width 204 height 197
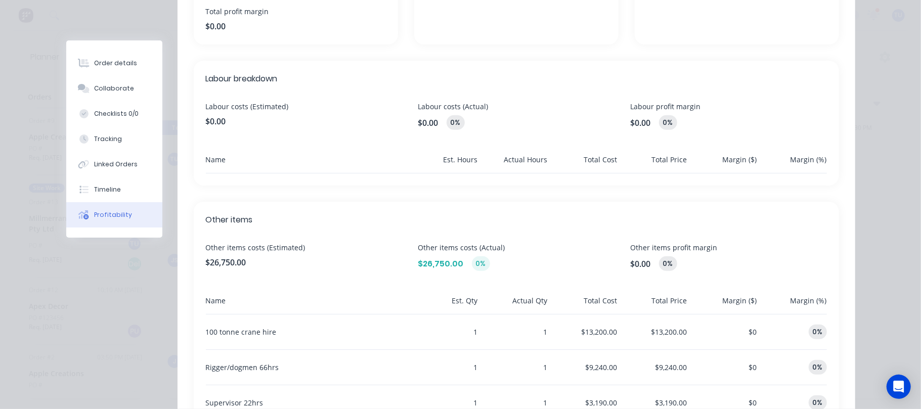
scroll to position [393, 0]
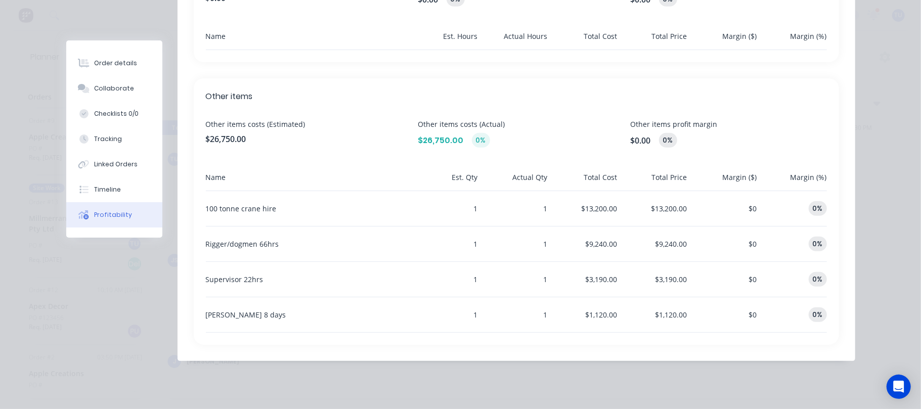
click at [816, 242] on div "0%" at bounding box center [818, 244] width 18 height 15
click at [749, 243] on span "$0" at bounding box center [753, 244] width 8 height 10
click at [659, 247] on div "$9,240.00" at bounding box center [655, 244] width 66 height 35
click at [593, 233] on div "$9,240.00" at bounding box center [585, 244] width 66 height 35
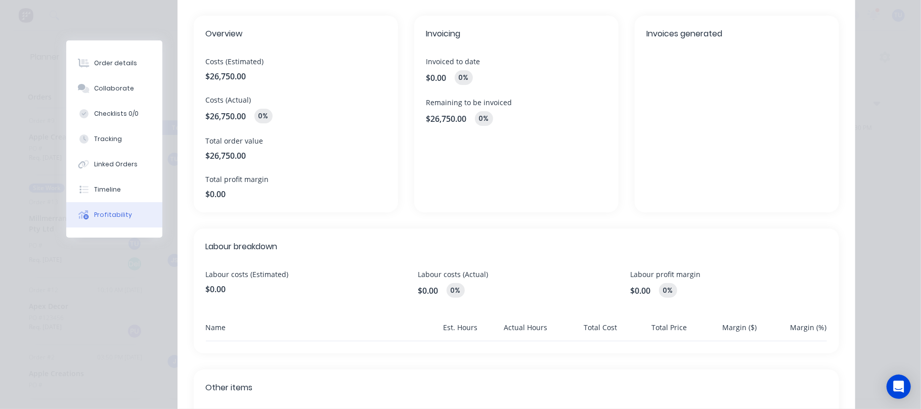
scroll to position [0, 0]
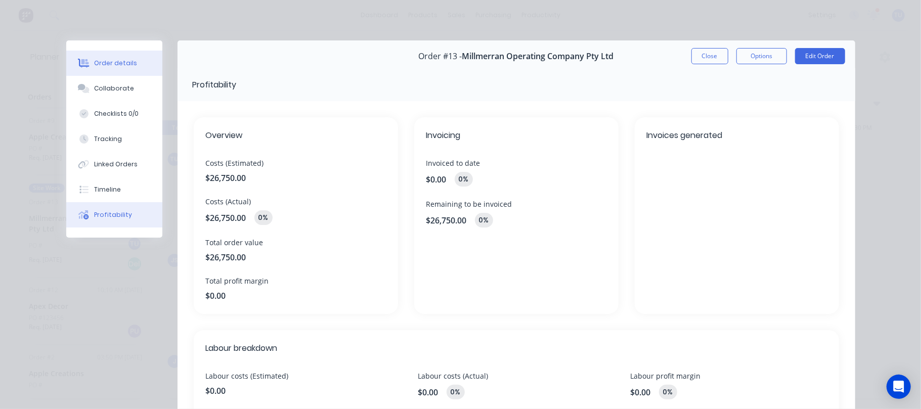
drag, startPoint x: 109, startPoint y: 59, endPoint x: 126, endPoint y: 65, distance: 17.9
click at [109, 58] on button "Order details" at bounding box center [114, 63] width 96 height 25
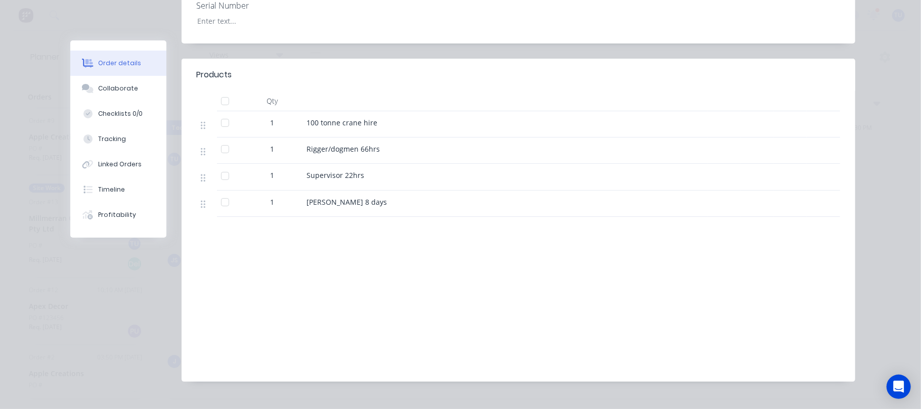
scroll to position [326, 0]
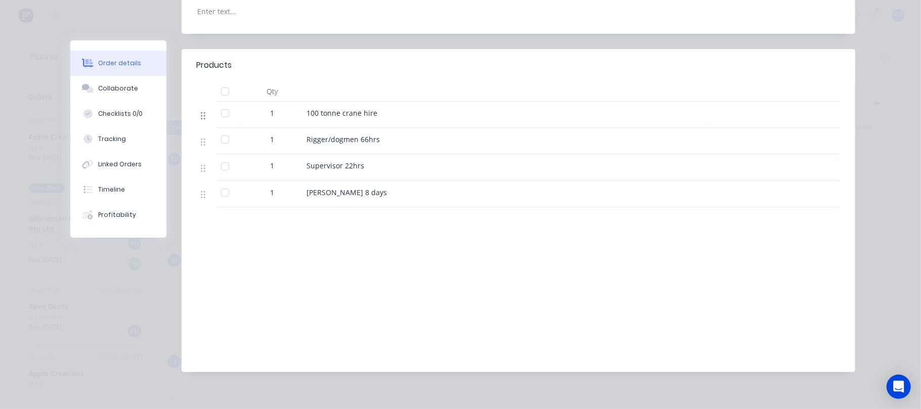
click at [201, 112] on icon at bounding box center [203, 116] width 5 height 8
click at [222, 104] on div at bounding box center [225, 113] width 20 height 20
click at [221, 103] on div at bounding box center [225, 113] width 20 height 20
click at [322, 108] on span "100 tonne crane hire" at bounding box center [342, 113] width 71 height 10
click at [285, 108] on div "1" at bounding box center [272, 113] width 53 height 11
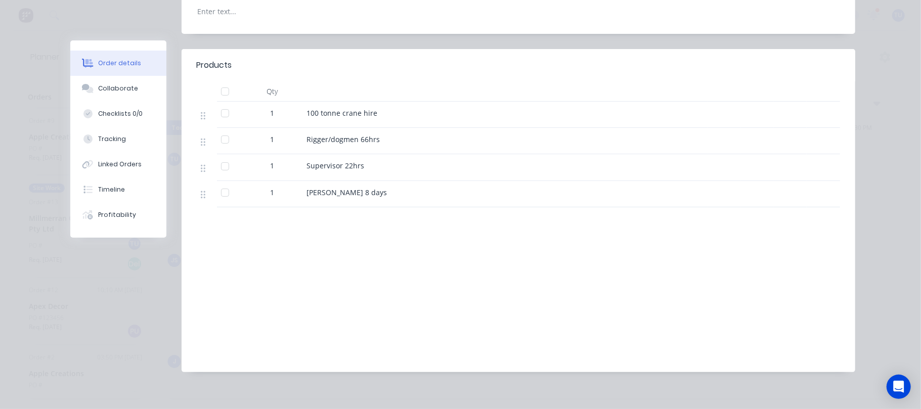
click at [285, 108] on div "1" at bounding box center [272, 113] width 53 height 11
click at [328, 108] on span "100 tonne crane hire" at bounding box center [342, 113] width 71 height 10
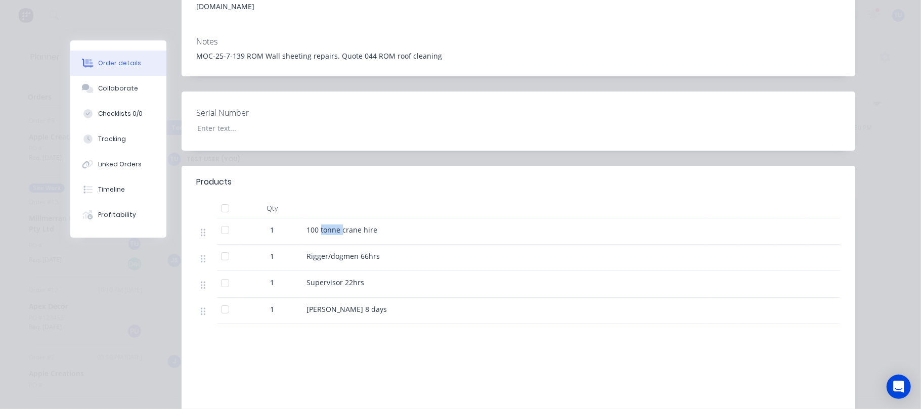
scroll to position [191, 0]
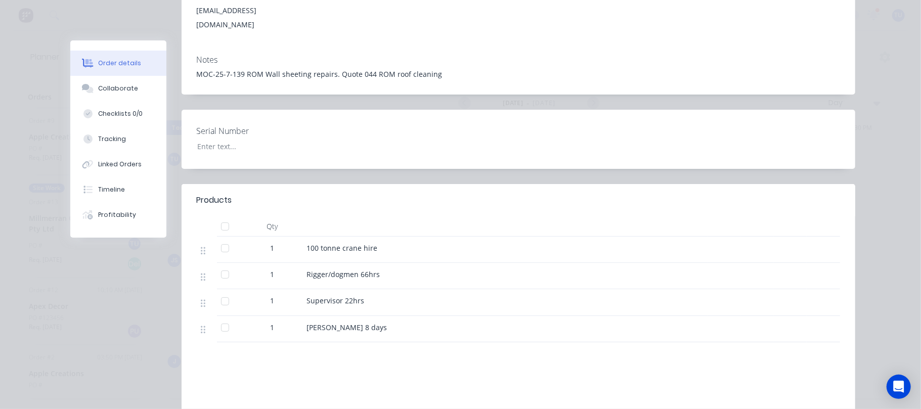
click at [425, 243] on div "100 tonne crane hire" at bounding box center [505, 248] width 397 height 11
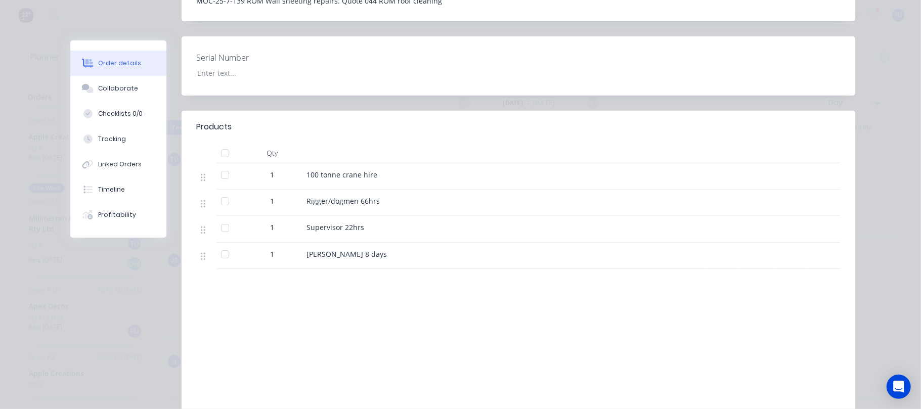
scroll to position [270, 0]
